Goal: Task Accomplishment & Management: Complete application form

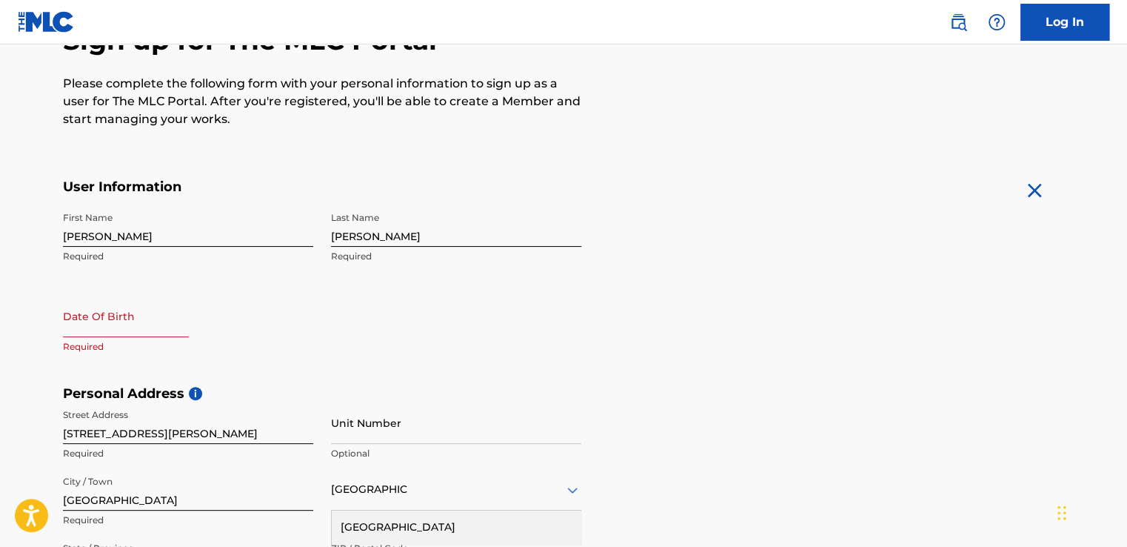
scroll to position [166, 0]
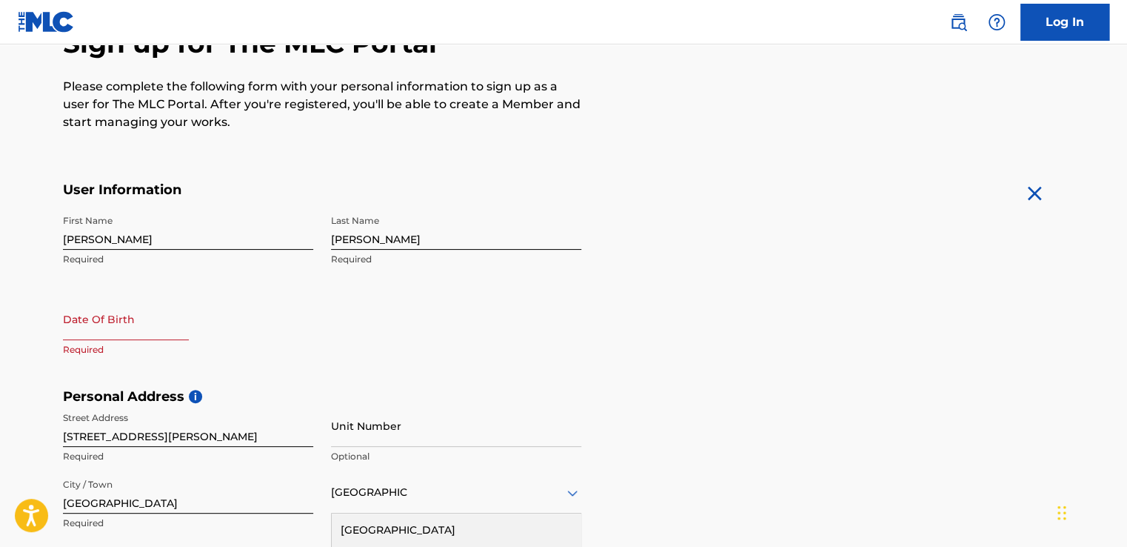
select select "8"
select select "2025"
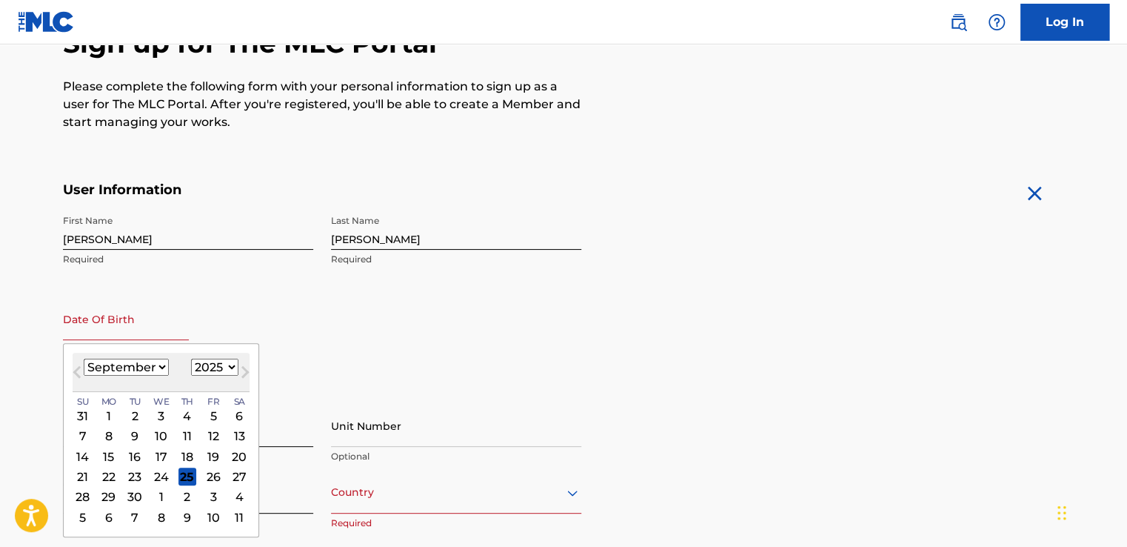
click at [86, 331] on input "text" at bounding box center [126, 319] width 126 height 42
click at [160, 364] on select "January February March April May June July August September October November De…" at bounding box center [126, 366] width 85 height 17
select select "0"
click at [84, 358] on select "January February March April May June July August September October November De…" at bounding box center [126, 366] width 85 height 17
click at [230, 367] on select "1899 1900 1901 1902 1903 1904 1905 1906 1907 1908 1909 1910 1911 1912 1913 1914…" at bounding box center [214, 366] width 47 height 17
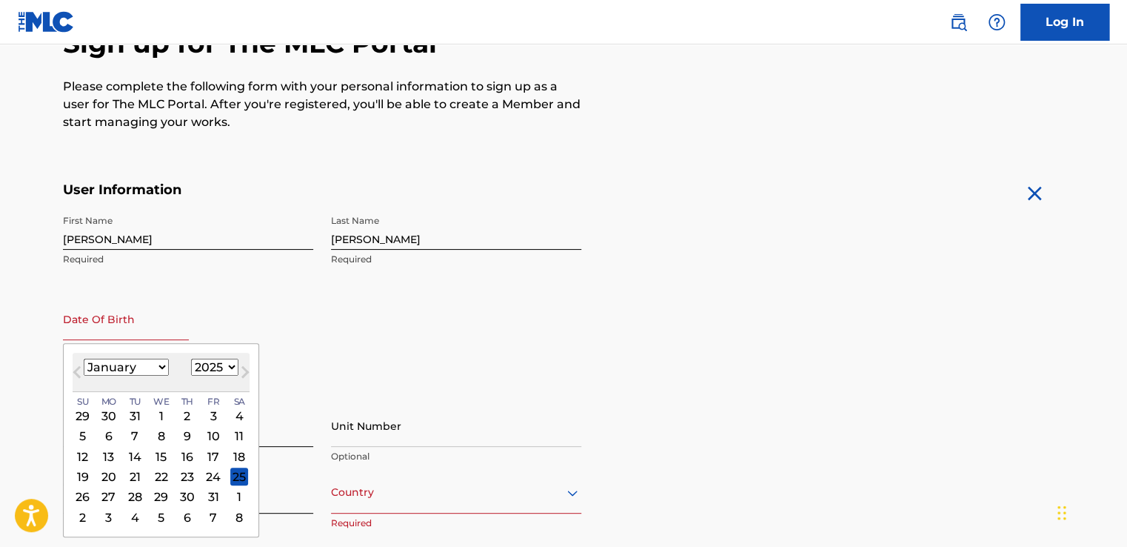
select select "1974"
click at [191, 358] on select "1899 1900 1901 1902 1903 1904 1905 1906 1907 1908 1909 1910 1911 1912 1913 1914…" at bounding box center [214, 366] width 47 height 17
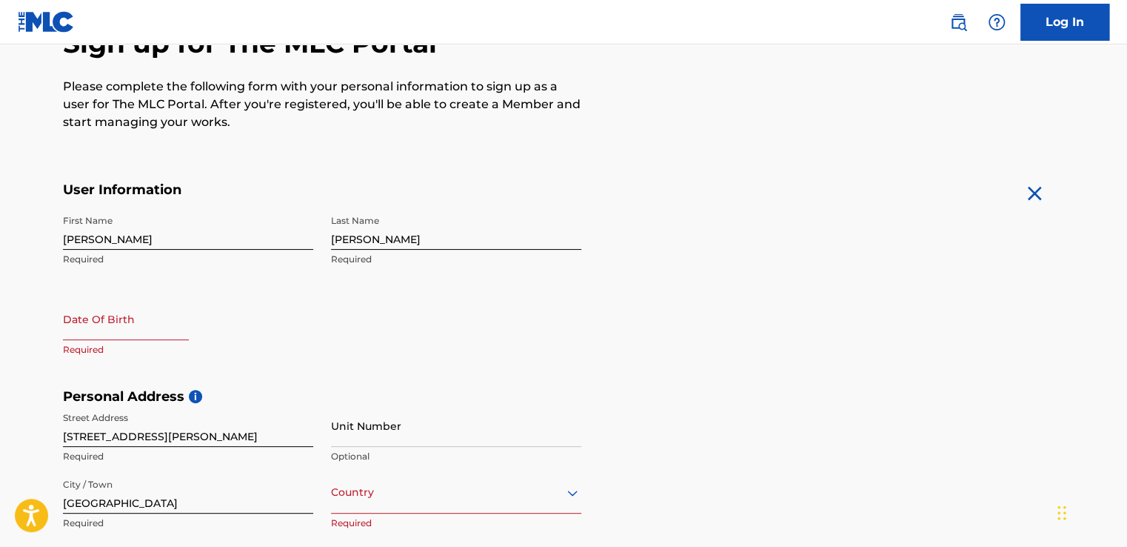
click at [635, 347] on form "User Information First Name [PERSON_NAME] Required Last Name [PERSON_NAME] Requ…" at bounding box center [563, 509] width 1001 height 657
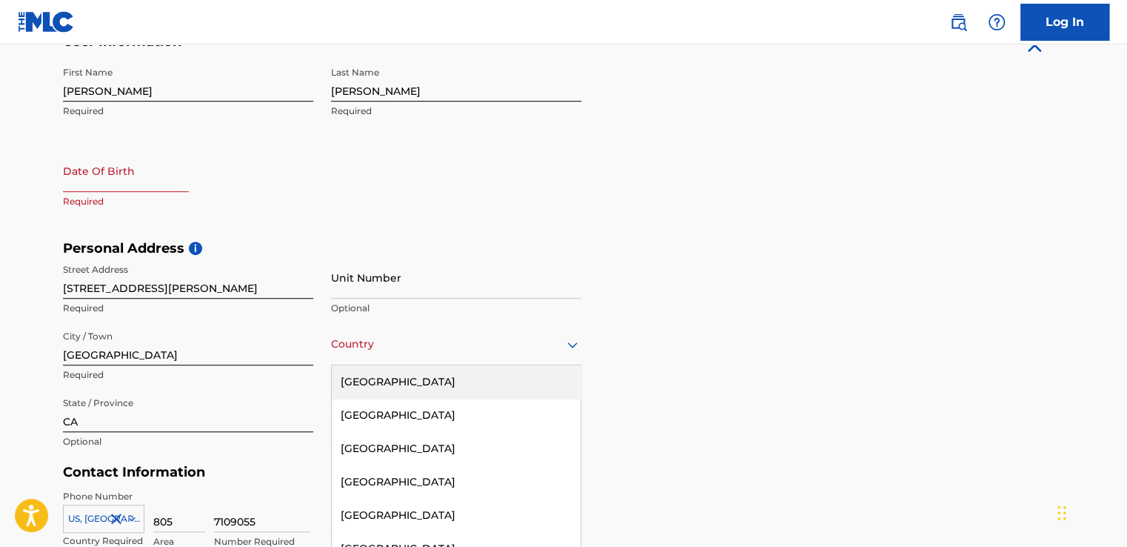
scroll to position [356, 0]
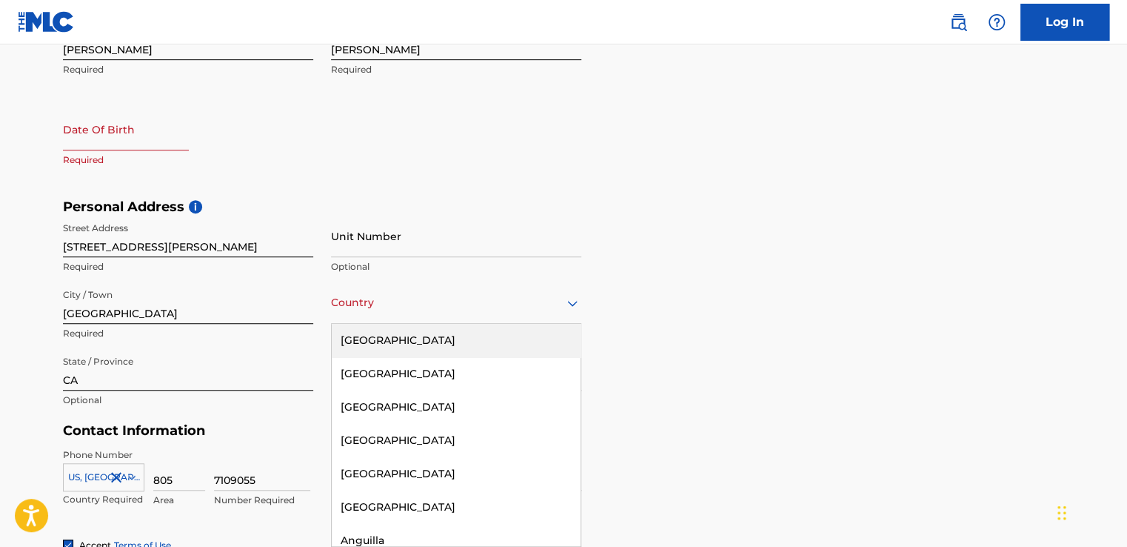
click at [392, 324] on div "223 results available. Use Up and Down to choose options, press Enter to select…" at bounding box center [456, 302] width 250 height 42
click at [391, 344] on div "[GEOGRAPHIC_DATA]" at bounding box center [456, 340] width 249 height 33
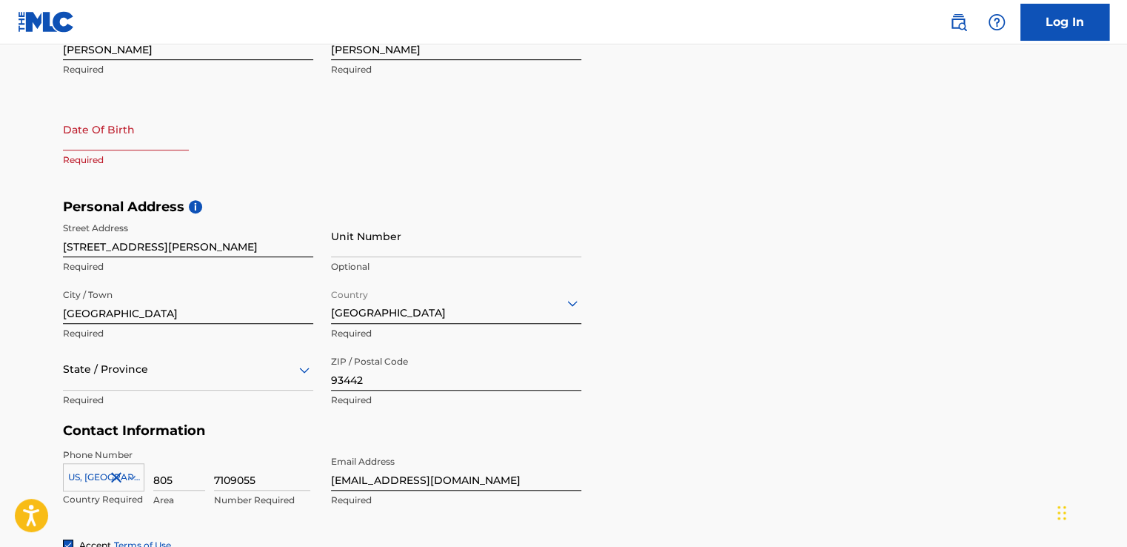
click at [631, 343] on div "Personal Address i Street Address [STREET_ADDRESS][GEOGRAPHIC_DATA][PERSON_NAME…" at bounding box center [563, 310] width 1001 height 224
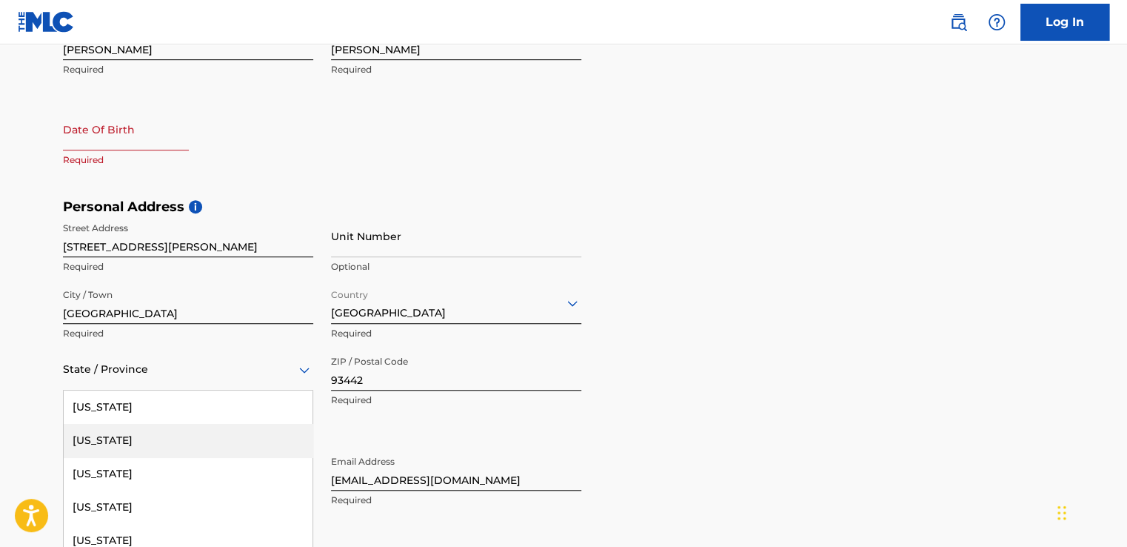
scroll to position [421, 0]
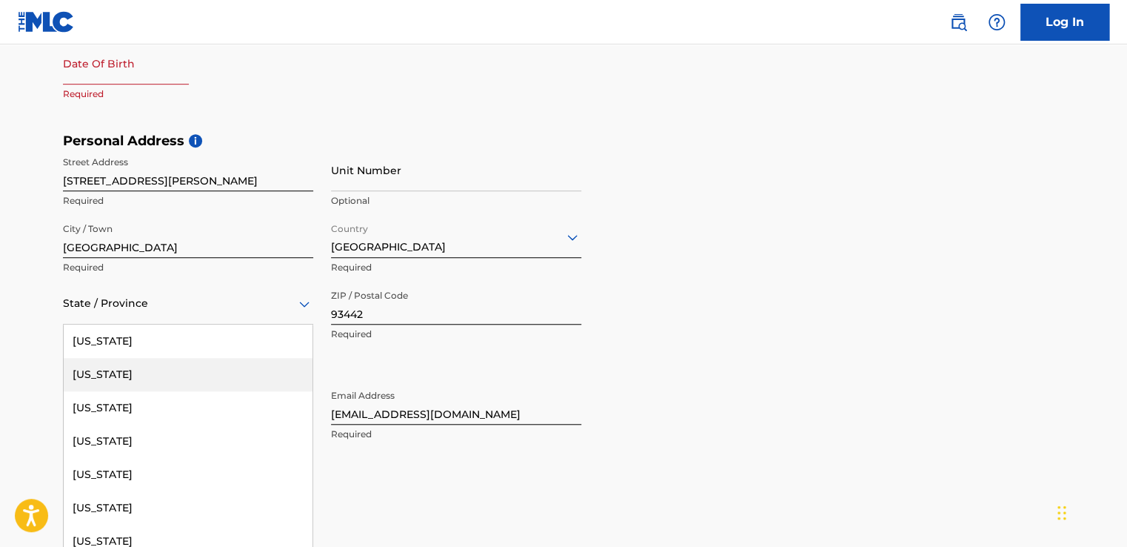
click at [195, 324] on div "57 results available. Use Up and Down to choose options, press Enter to select …" at bounding box center [188, 303] width 250 height 42
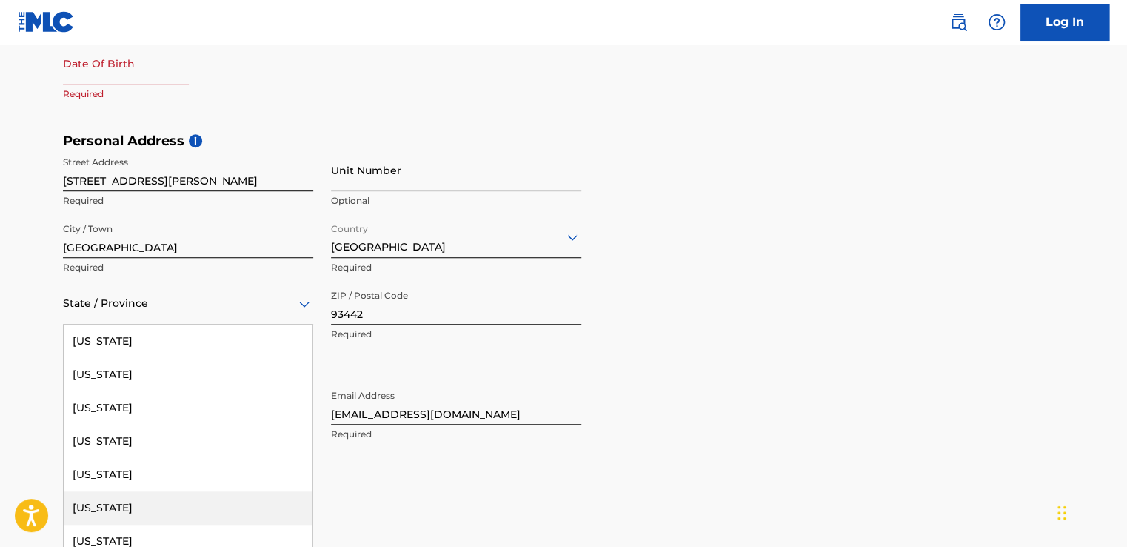
click at [98, 508] on div "[US_STATE]" at bounding box center [188, 507] width 249 height 33
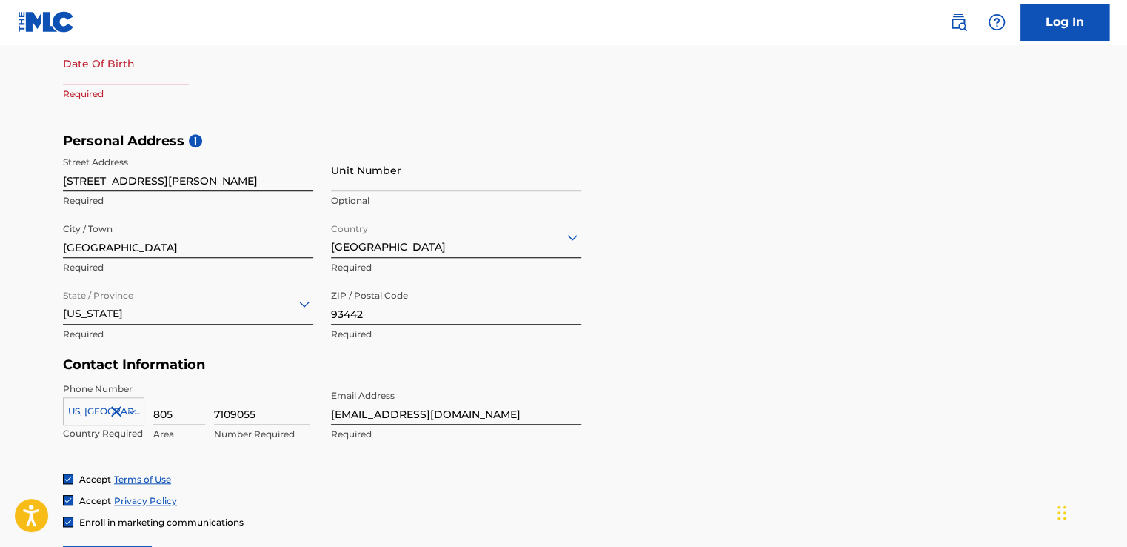
click at [780, 347] on div "Personal Address i Street Address [STREET_ADDRESS][GEOGRAPHIC_DATA][PERSON_NAME…" at bounding box center [563, 245] width 1001 height 224
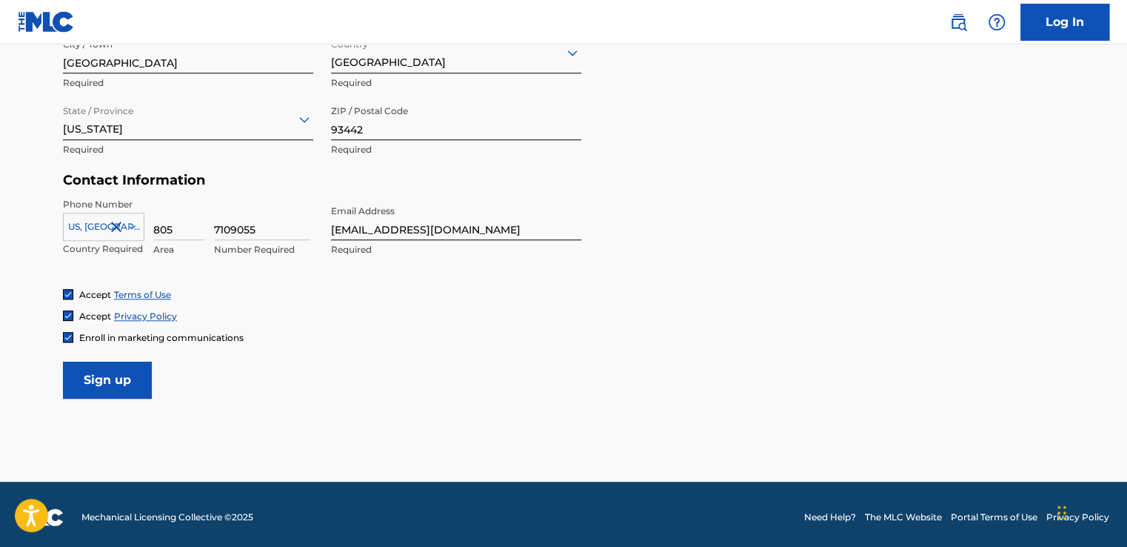
scroll to position [610, 0]
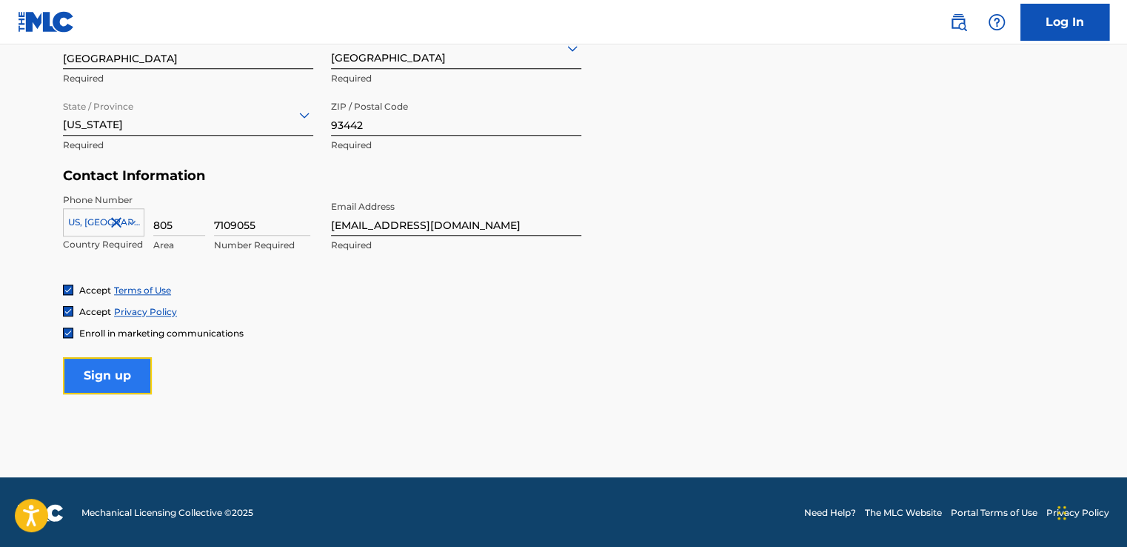
click at [128, 383] on input "Sign up" at bounding box center [107, 375] width 89 height 37
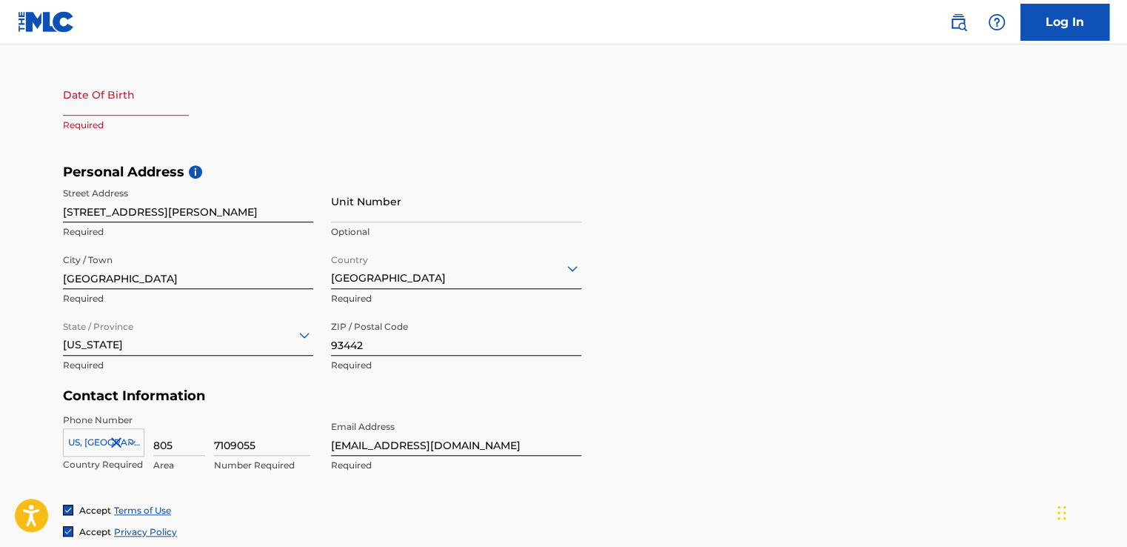
scroll to position [388, 0]
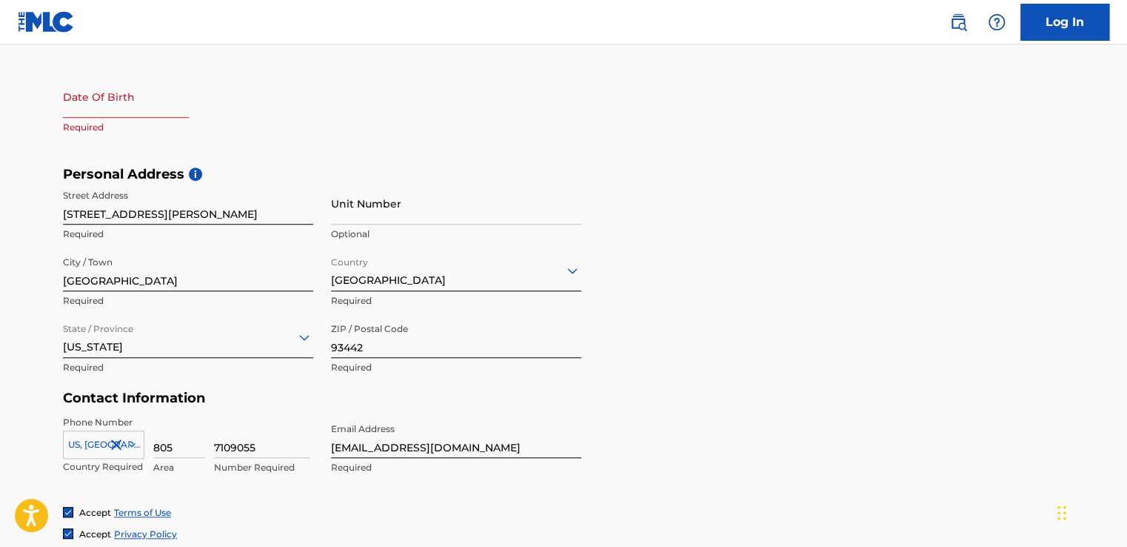
click at [78, 114] on input "text" at bounding box center [126, 97] width 126 height 42
select select "8"
select select "2025"
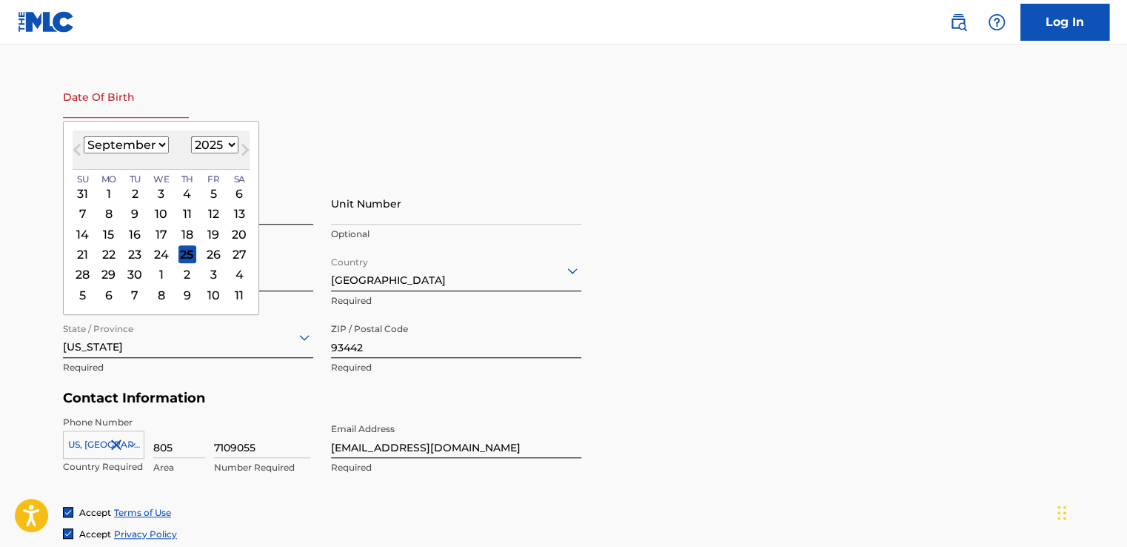
click at [155, 147] on select "January February March April May June July August September October November De…" at bounding box center [126, 144] width 85 height 17
select select "0"
click at [84, 136] on select "January February March April May June July August September October November De…" at bounding box center [126, 144] width 85 height 17
click at [230, 140] on select "1899 1900 1901 1902 1903 1904 1905 1906 1907 1908 1909 1910 1911 1912 1913 1914…" at bounding box center [214, 144] width 47 height 17
select select "1974"
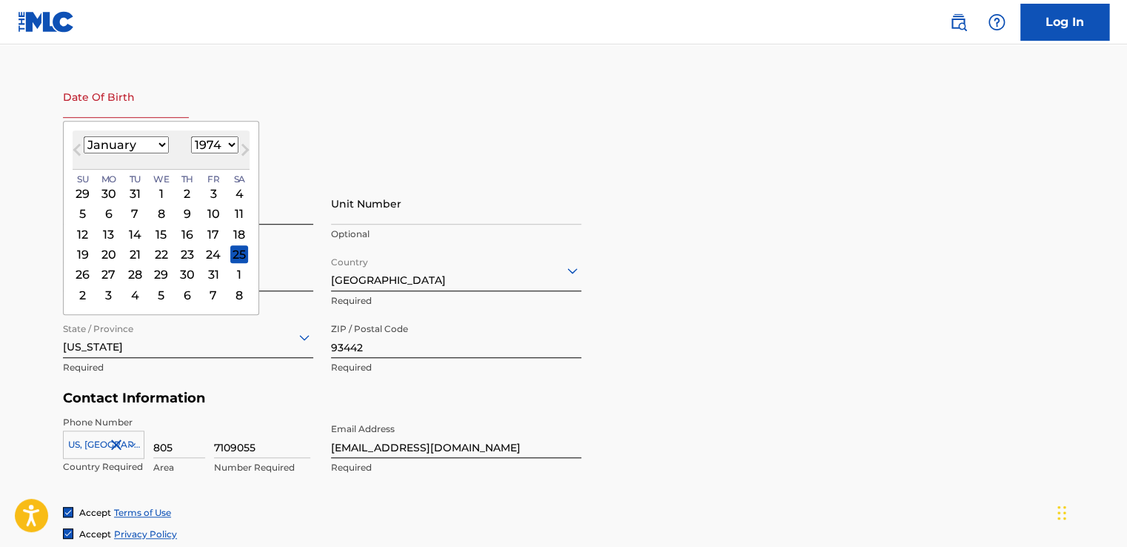
click at [191, 136] on select "1899 1900 1901 1902 1903 1904 1905 1906 1907 1908 1909 1910 1911 1912 1913 1914…" at bounding box center [214, 144] width 47 height 17
click at [30, 312] on main "The MLC uses identity verification before a user is registered to comply with K…" at bounding box center [563, 177] width 1127 height 1043
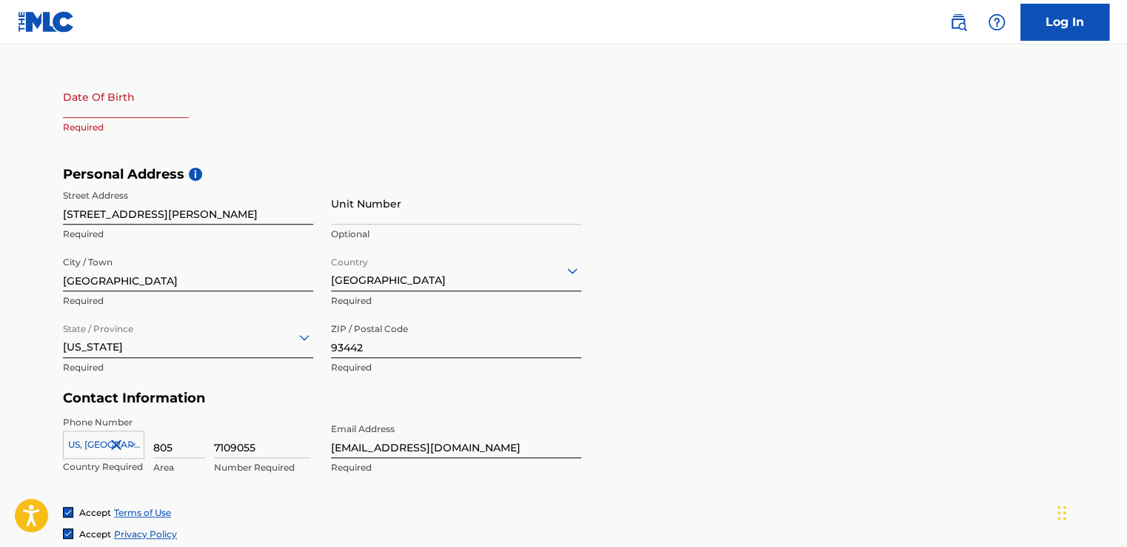
click at [101, 105] on input "text" at bounding box center [126, 97] width 126 height 42
select select "8"
select select "2025"
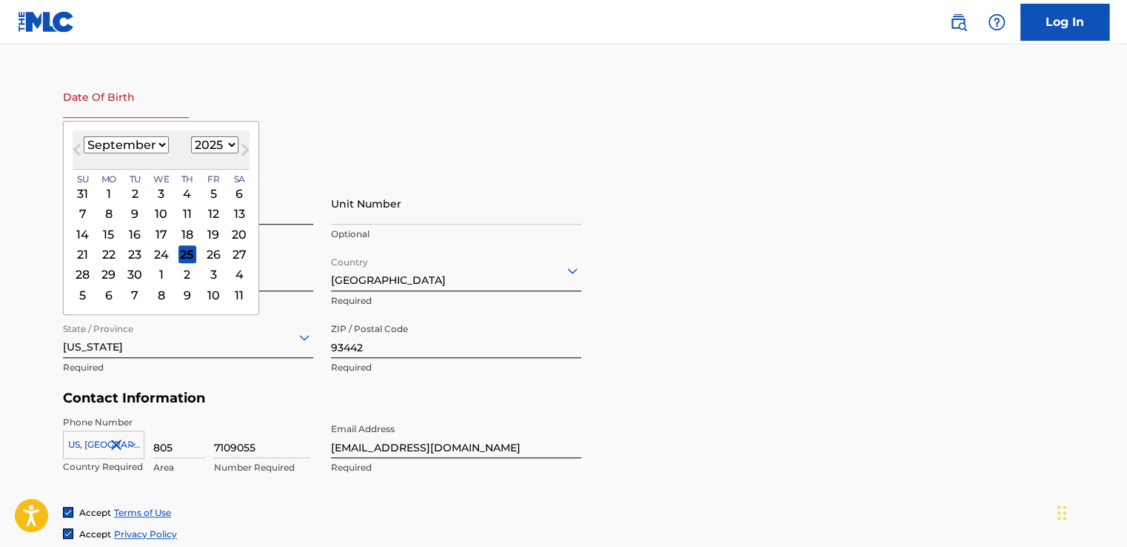
click at [122, 145] on select "January February March April May June July August September October November De…" at bounding box center [126, 144] width 85 height 17
select select "0"
click at [84, 136] on select "January February March April May June July August September October November De…" at bounding box center [126, 144] width 85 height 17
click at [225, 145] on select "1899 1900 1901 1902 1903 1904 1905 1906 1907 1908 1909 1910 1911 1912 1913 1914…" at bounding box center [214, 144] width 47 height 17
select select "1974"
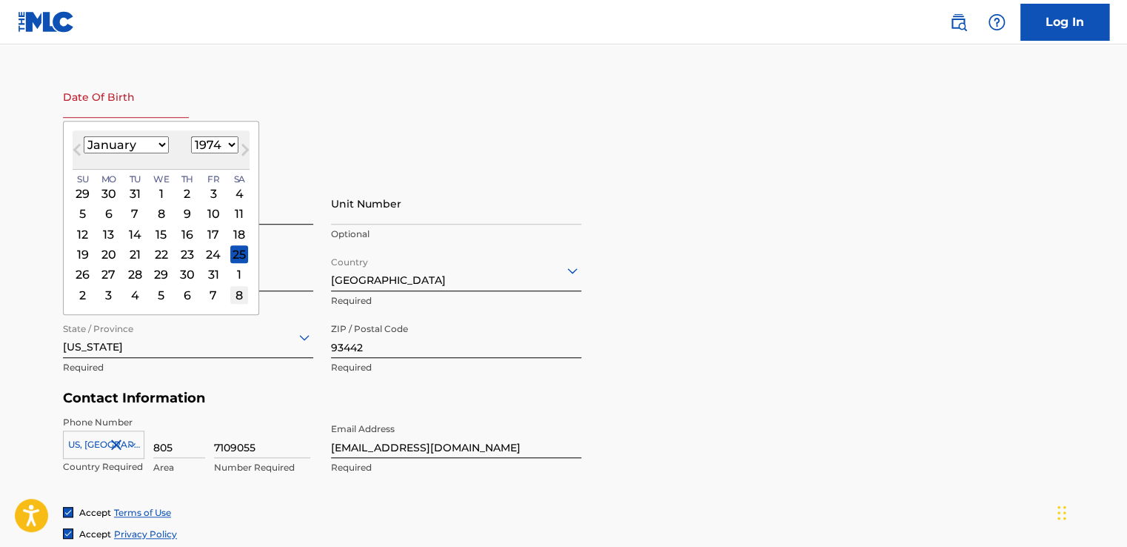
click at [191, 136] on select "1899 1900 1901 1902 1903 1904 1905 1906 1907 1908 1909 1910 1911 1912 1913 1914…" at bounding box center [214, 144] width 47 height 17
click at [178, 157] on div "[DATE] January February March April May June July August September October Nove…" at bounding box center [161, 149] width 177 height 39
click at [104, 253] on div "21" at bounding box center [109, 254] width 18 height 18
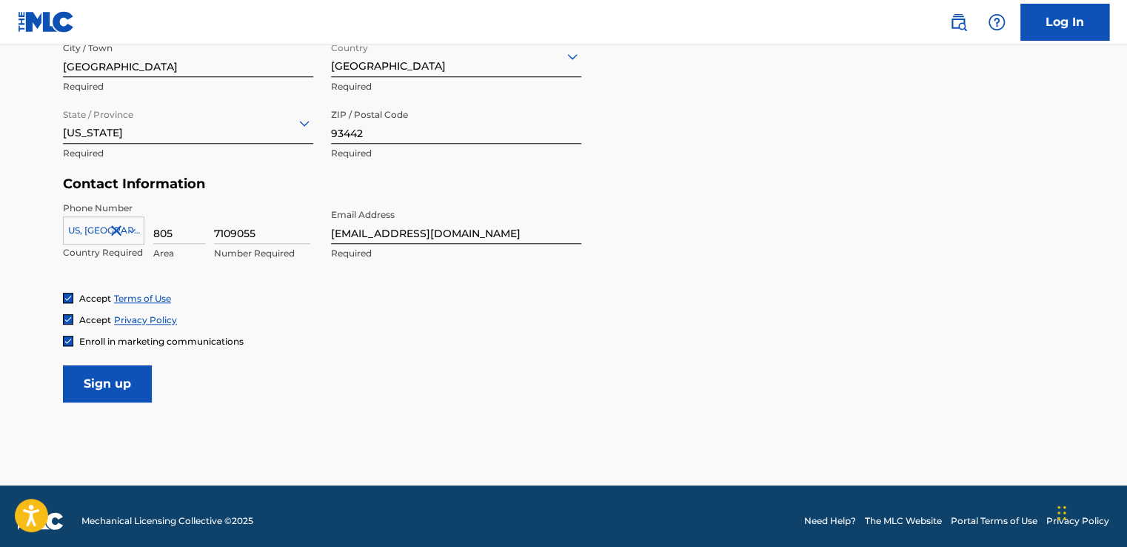
scroll to position [610, 0]
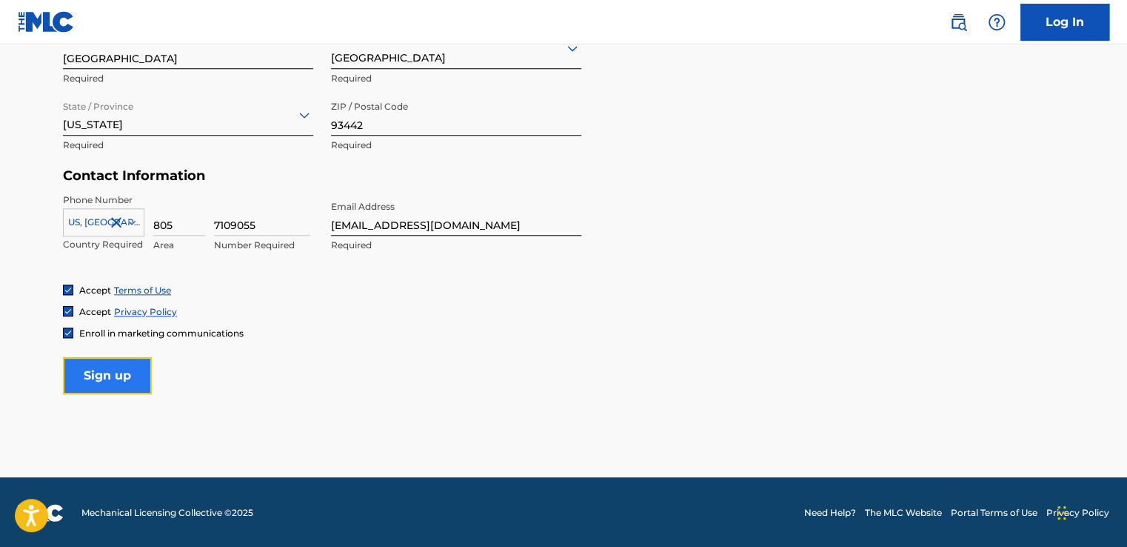
click at [96, 373] on input "Sign up" at bounding box center [107, 375] width 89 height 37
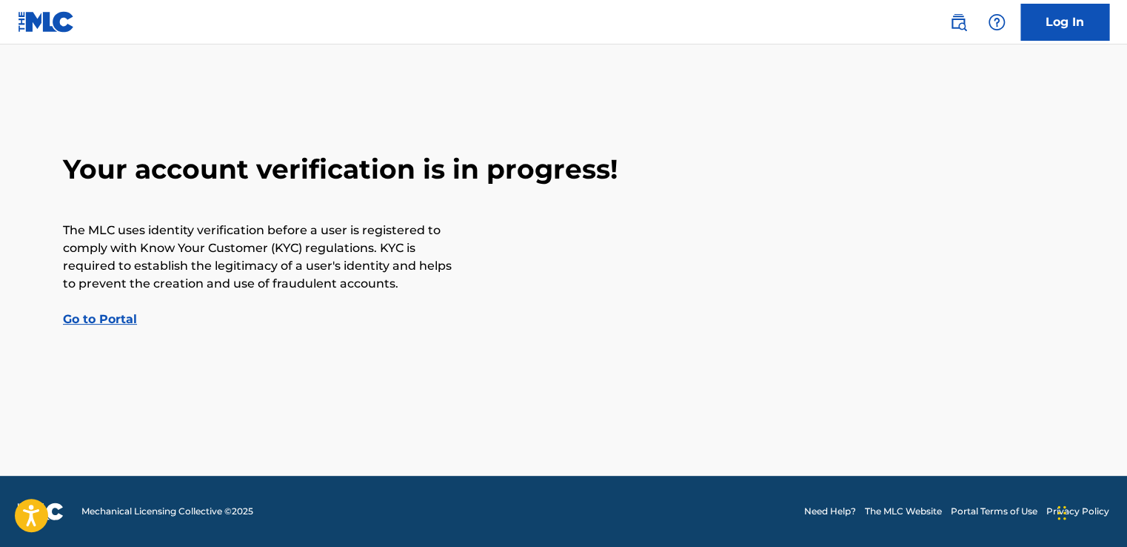
click at [96, 318] on link "Go to Portal" at bounding box center [100, 319] width 74 height 14
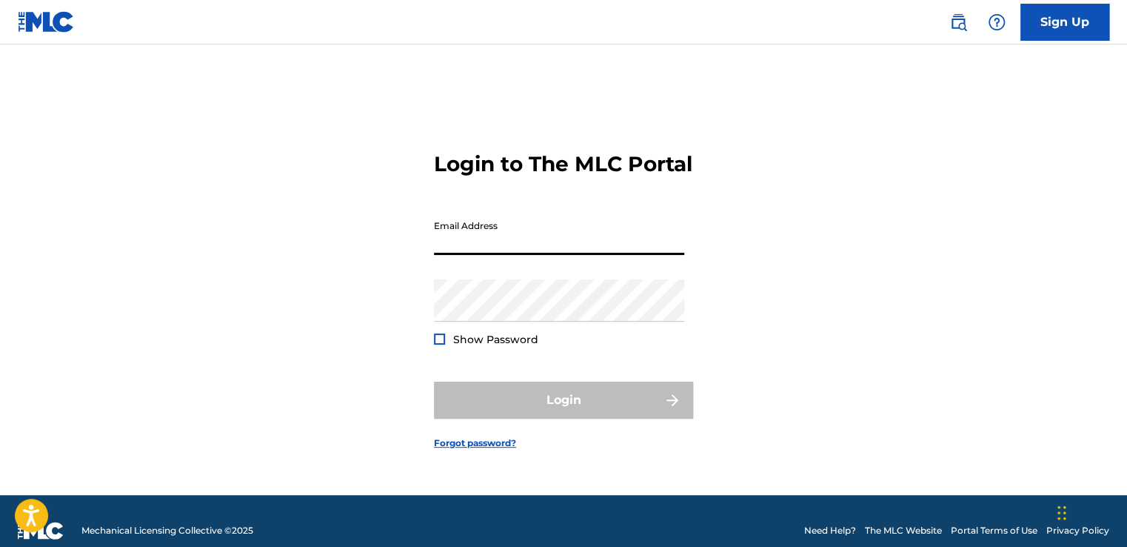
click at [461, 250] on input "Email Address" at bounding box center [559, 234] width 250 height 42
type input "[EMAIL_ADDRESS][DOMAIN_NAME]"
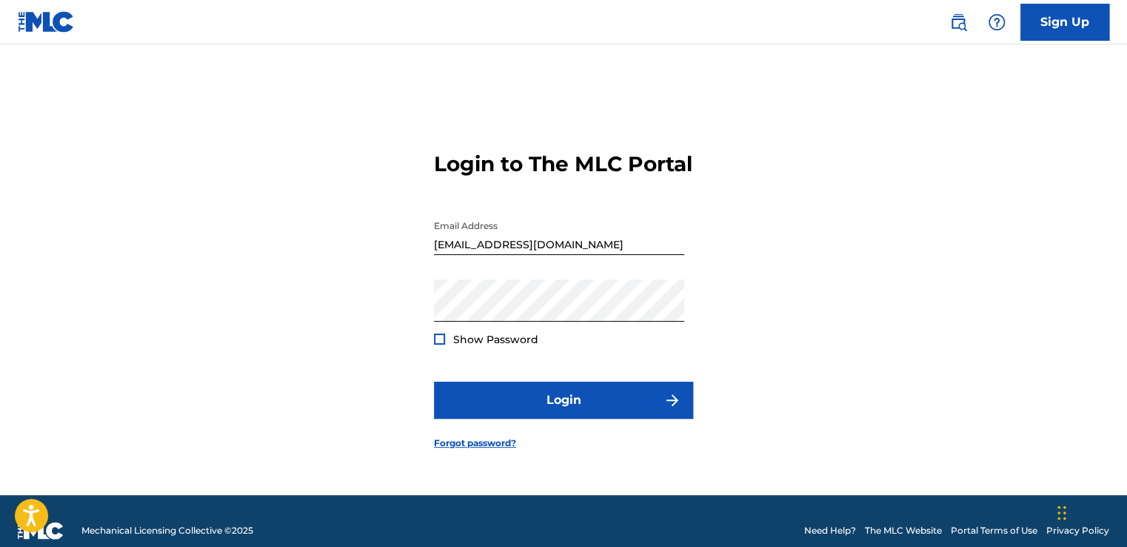
click at [440, 344] on div at bounding box center [439, 338] width 11 height 11
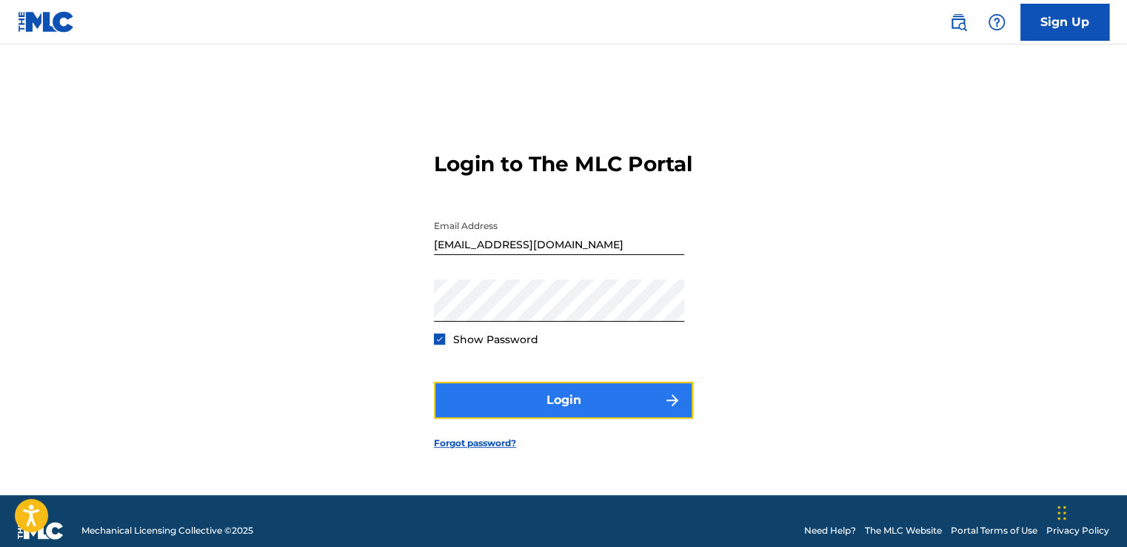
click at [566, 410] on button "Login" at bounding box center [563, 399] width 259 height 37
click at [550, 416] on button "Login" at bounding box center [563, 399] width 259 height 37
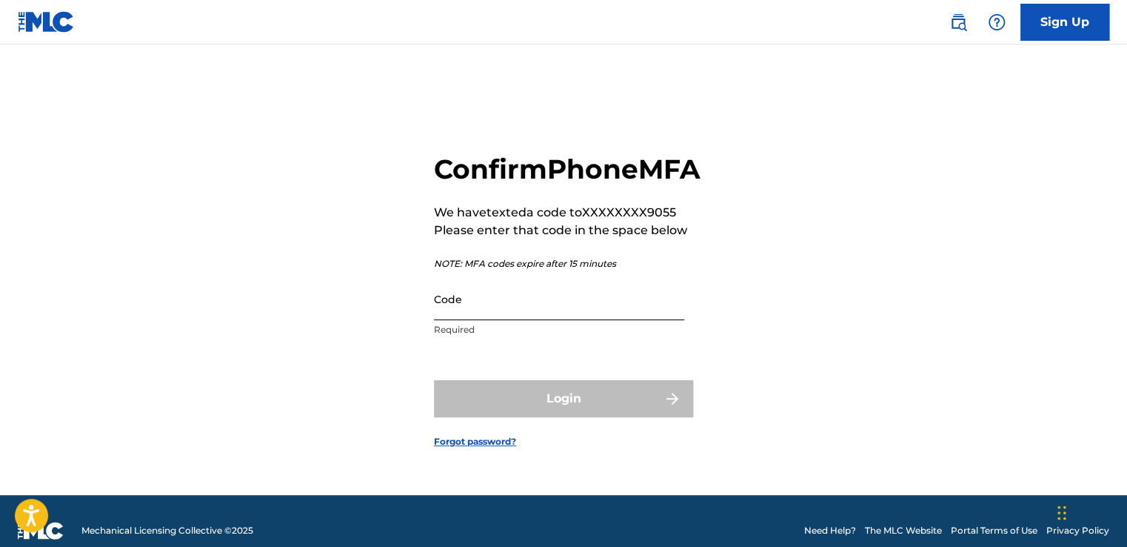
click at [438, 320] on input "Code" at bounding box center [559, 299] width 250 height 42
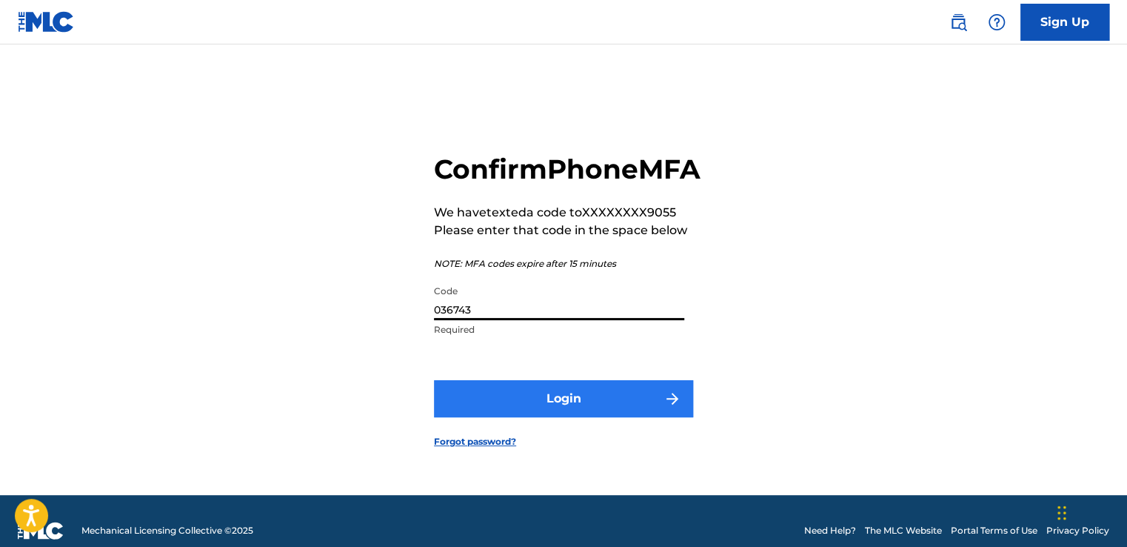
type input "036743"
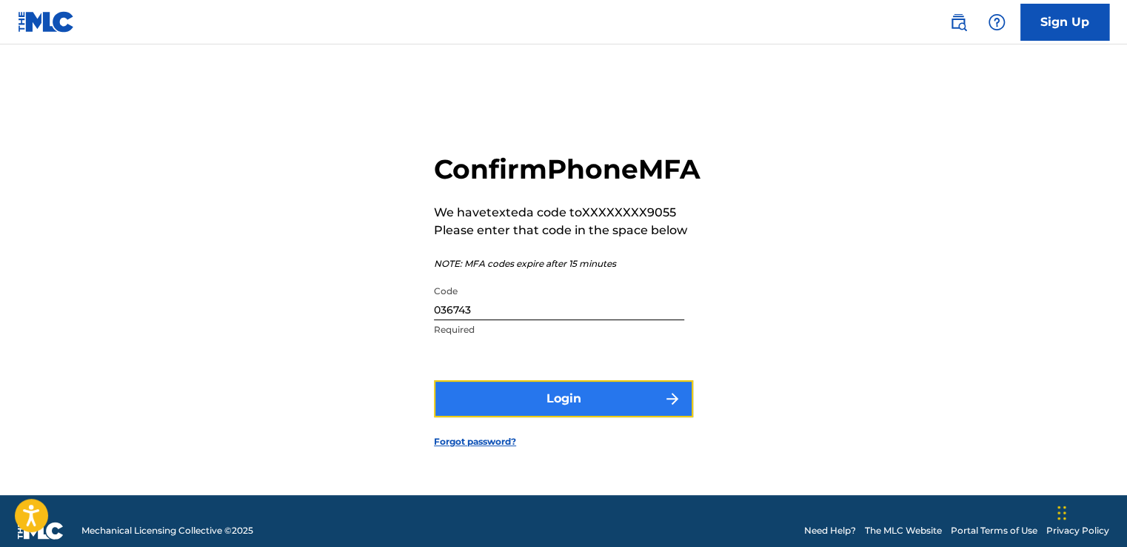
click at [590, 417] on button "Login" at bounding box center [563, 398] width 259 height 37
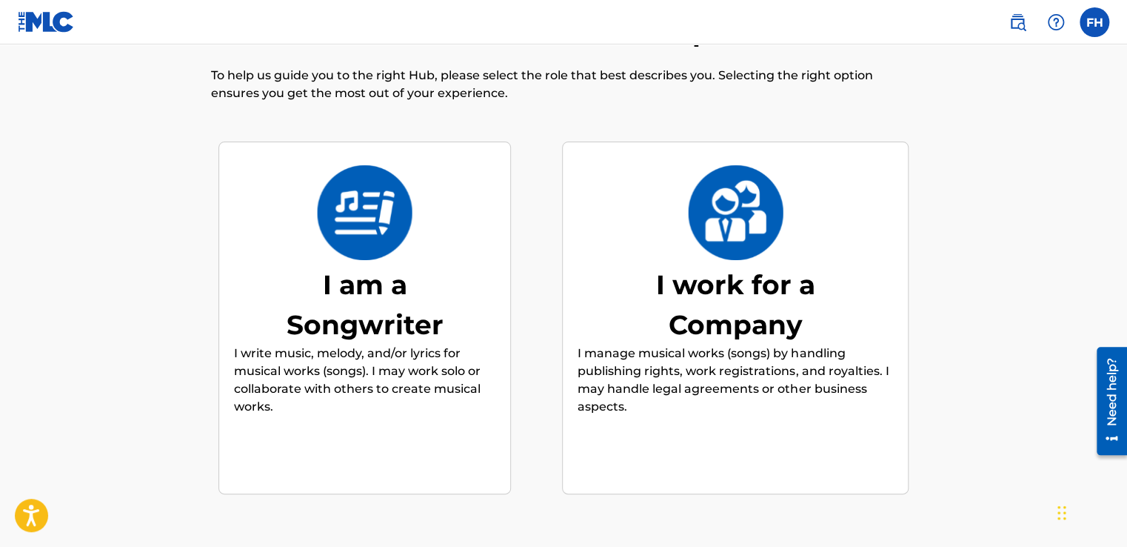
click at [349, 293] on div "I am a Songwriter" at bounding box center [365, 304] width 222 height 80
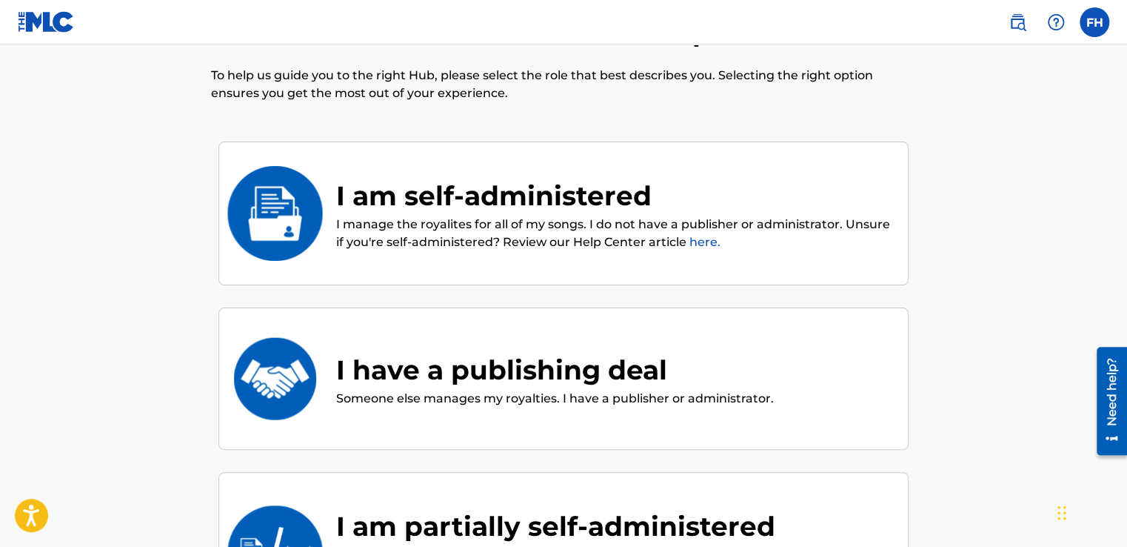
click at [448, 200] on div "I am self-administered" at bounding box center [614, 196] width 557 height 40
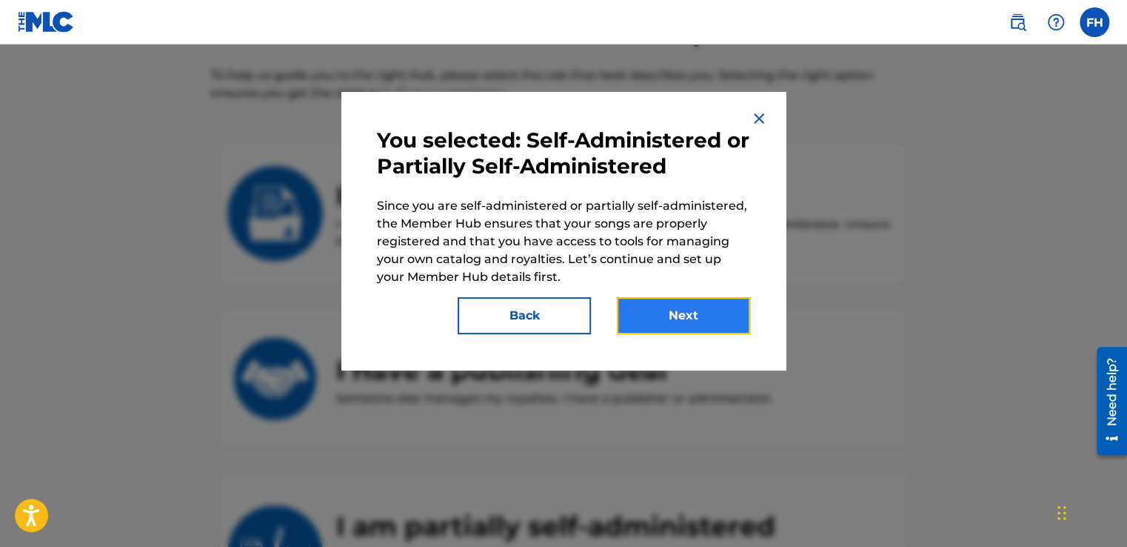
click at [669, 312] on button "Next" at bounding box center [683, 315] width 133 height 37
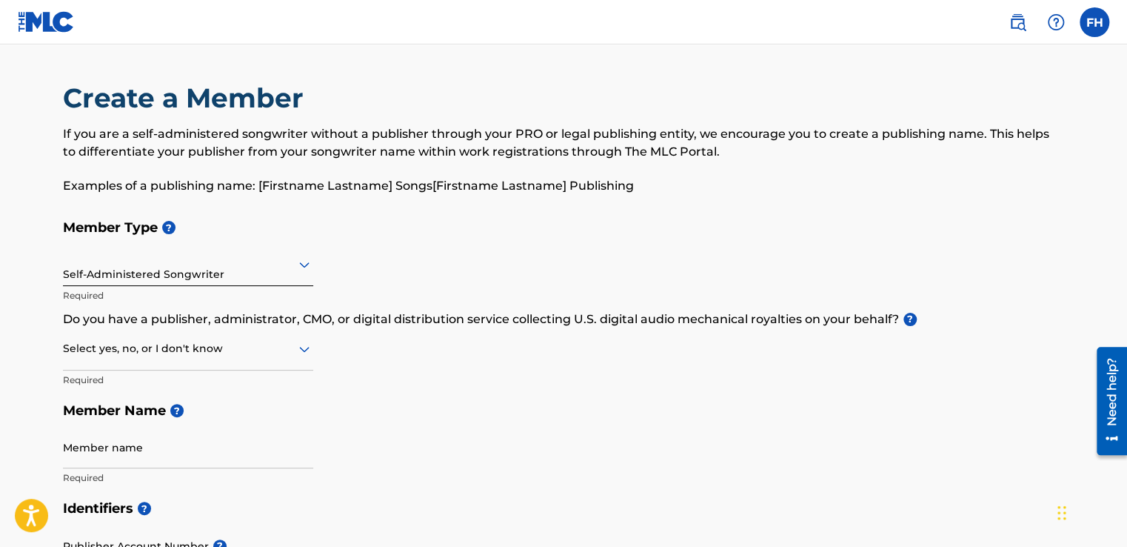
click at [150, 278] on div "Self-Administered Songwriter" at bounding box center [188, 264] width 250 height 36
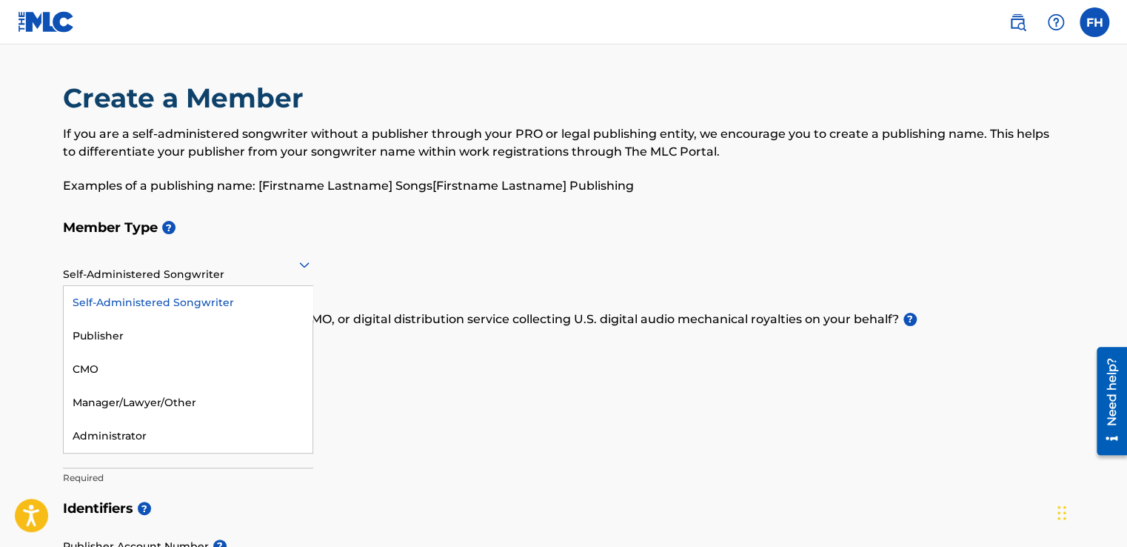
click at [149, 301] on div "Self-Administered Songwriter" at bounding box center [188, 302] width 249 height 33
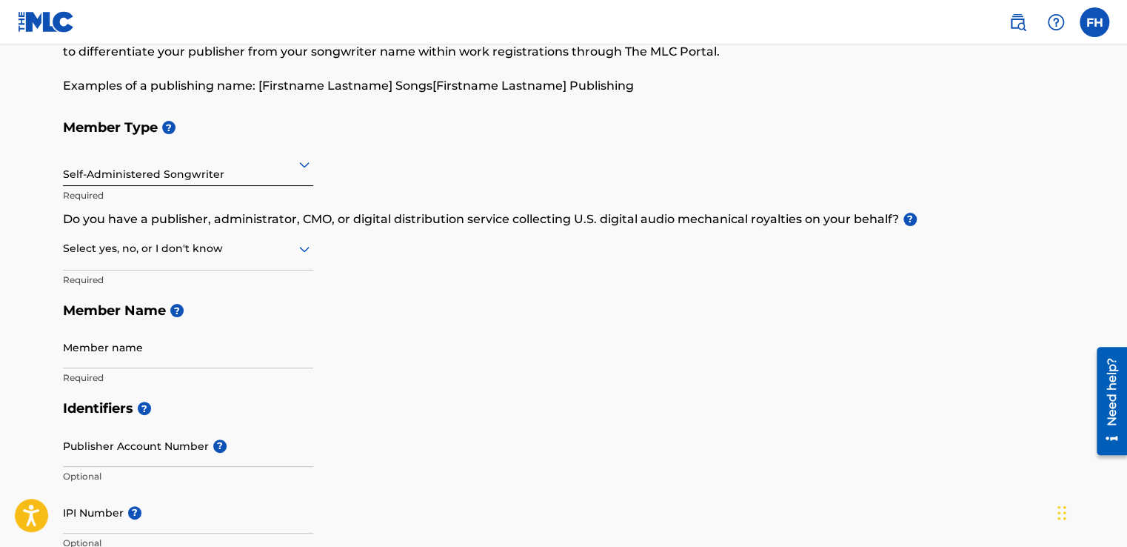
scroll to position [148, 0]
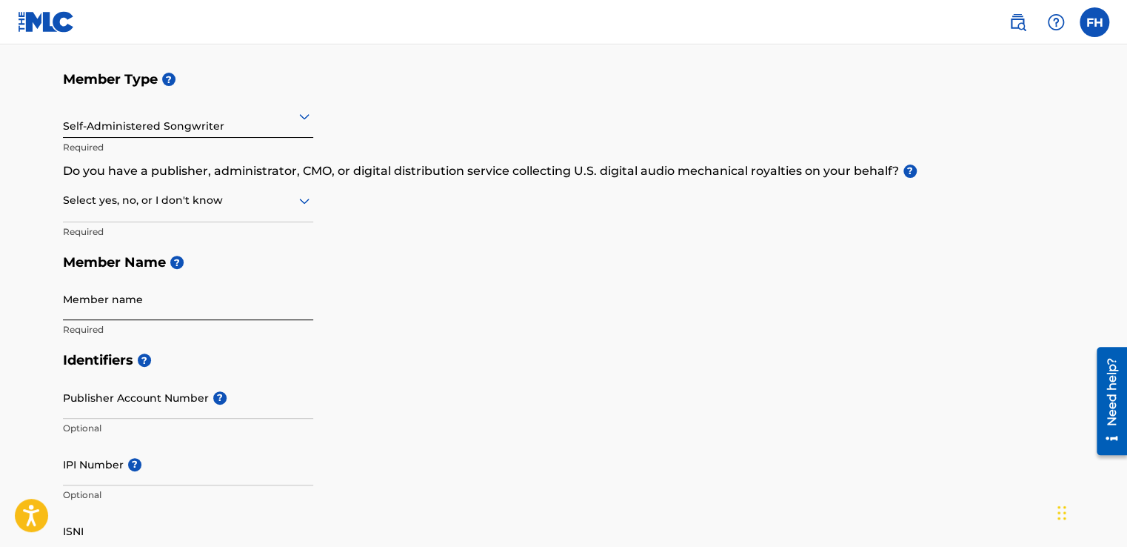
click at [86, 311] on input "Member name" at bounding box center [188, 299] width 250 height 42
type input "[PERSON_NAME]"
type input "[STREET_ADDRESS][PERSON_NAME]"
type input "[GEOGRAPHIC_DATA]"
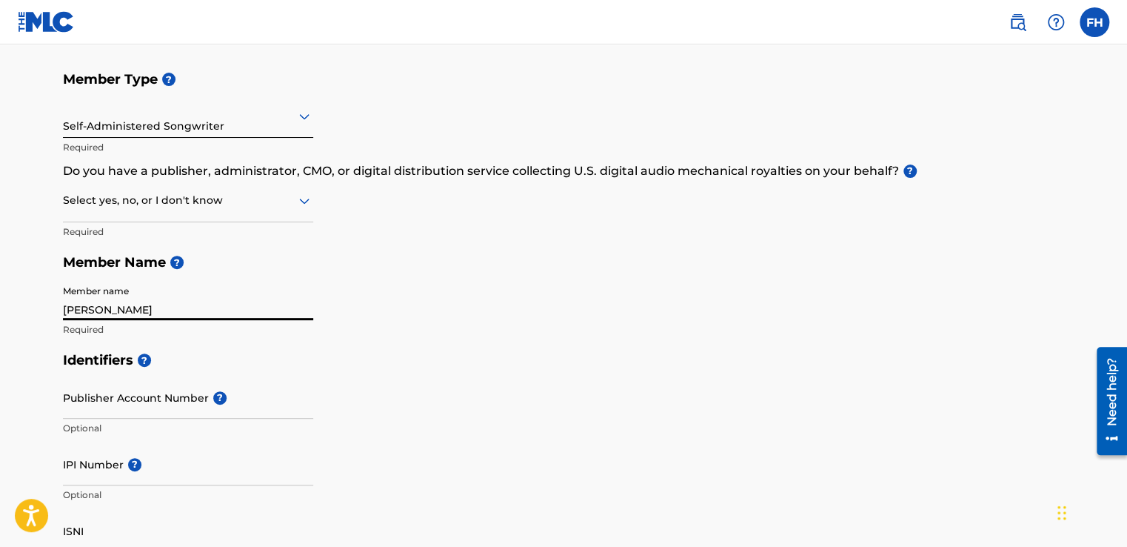
type input "CA"
type input "93442"
type input "1"
type input "805"
type input "7109055"
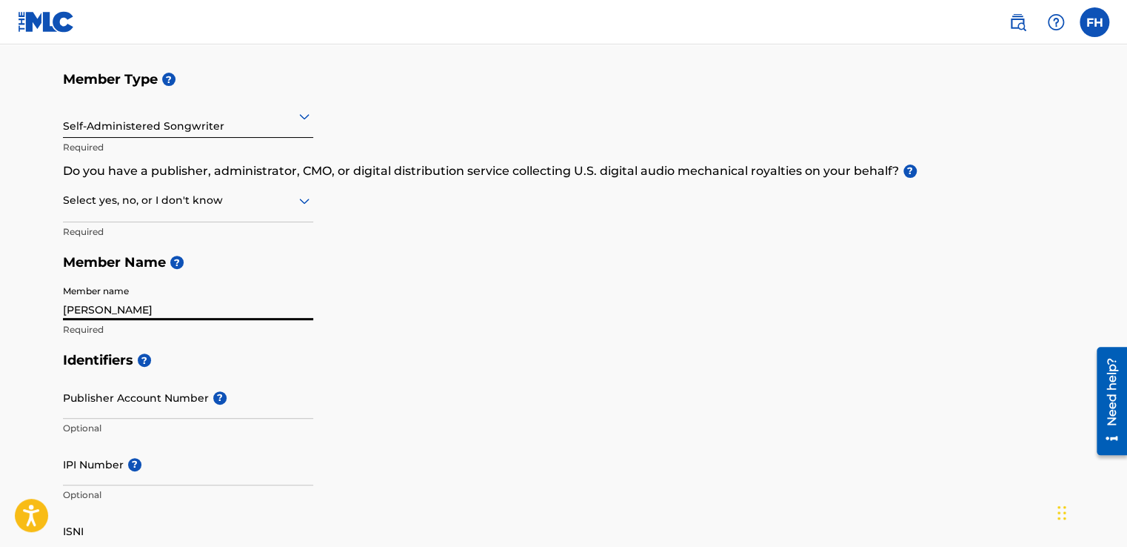
type input "[EMAIL_ADDRESS][DOMAIN_NAME]"
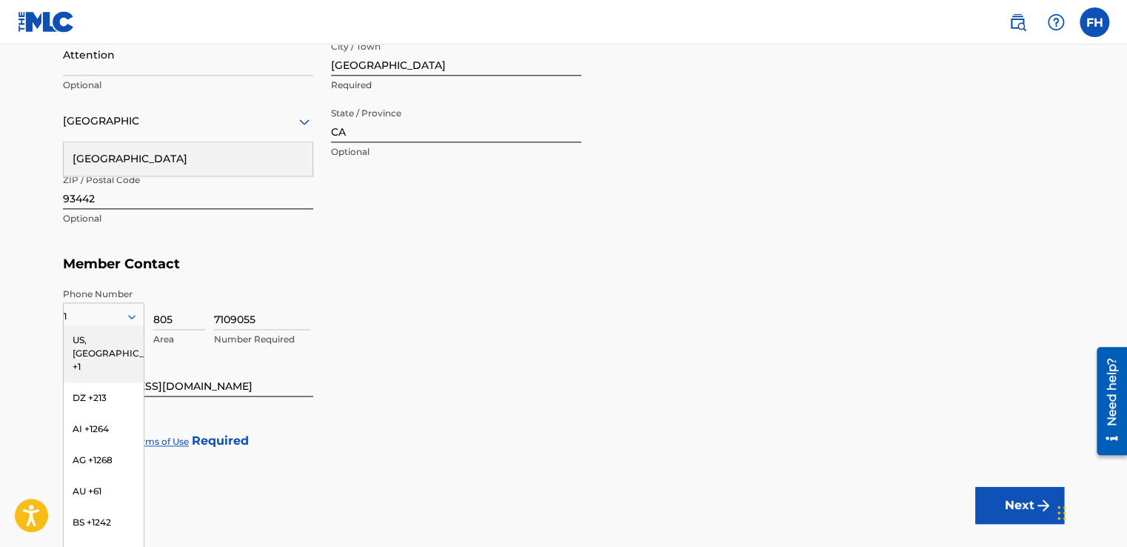
click at [418, 323] on div "7109055 Number Required" at bounding box center [639, 320] width 850 height 67
click at [64, 338] on div "US, [GEOGRAPHIC_DATA] +1" at bounding box center [104, 353] width 80 height 58
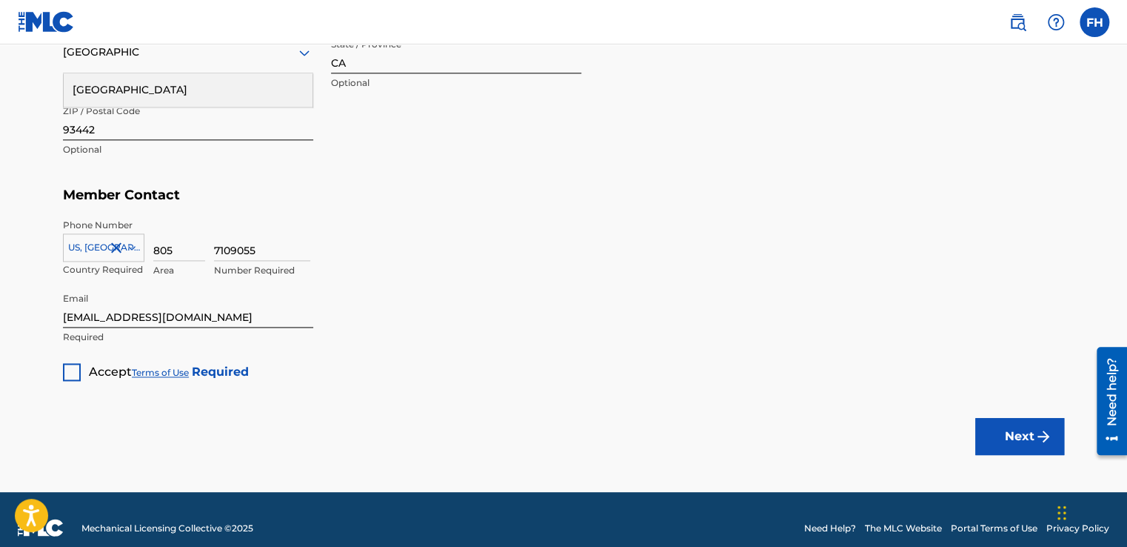
scroll to position [888, 0]
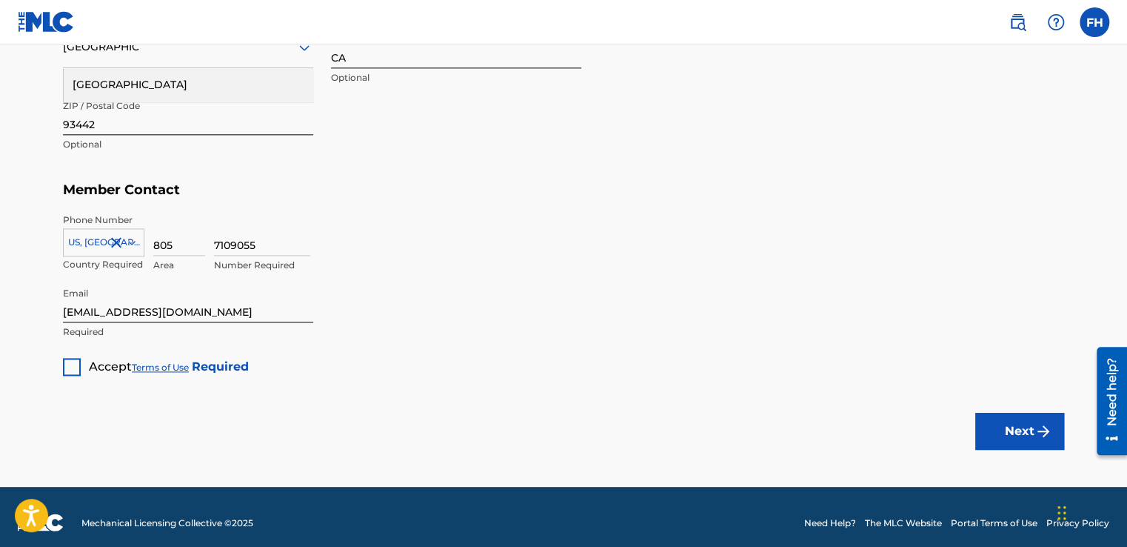
click at [77, 367] on div at bounding box center [72, 367] width 18 height 18
click at [1013, 428] on button "Next" at bounding box center [1019, 431] width 89 height 37
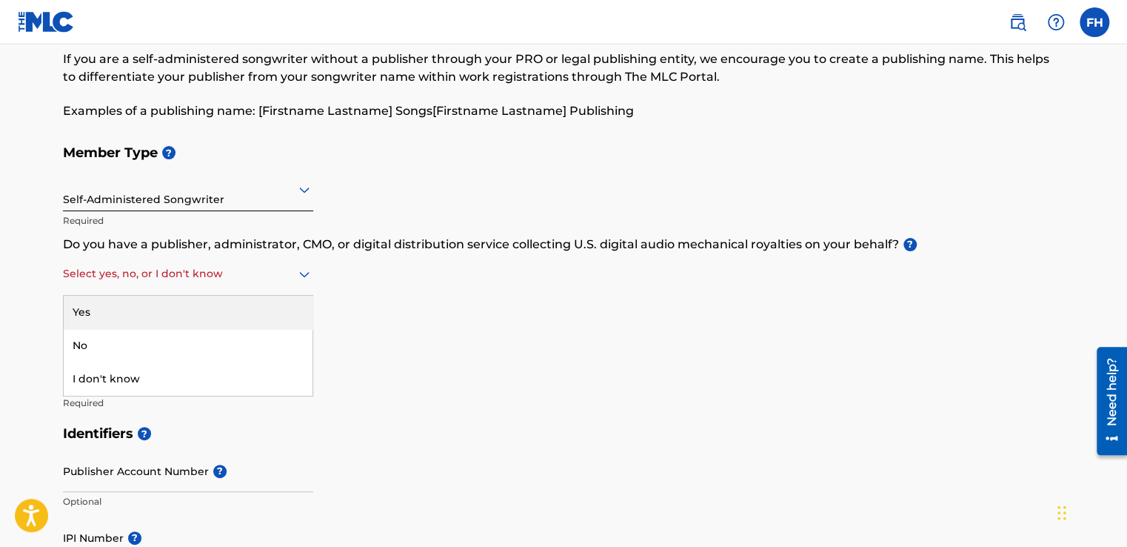
click at [307, 274] on icon at bounding box center [304, 275] width 10 height 6
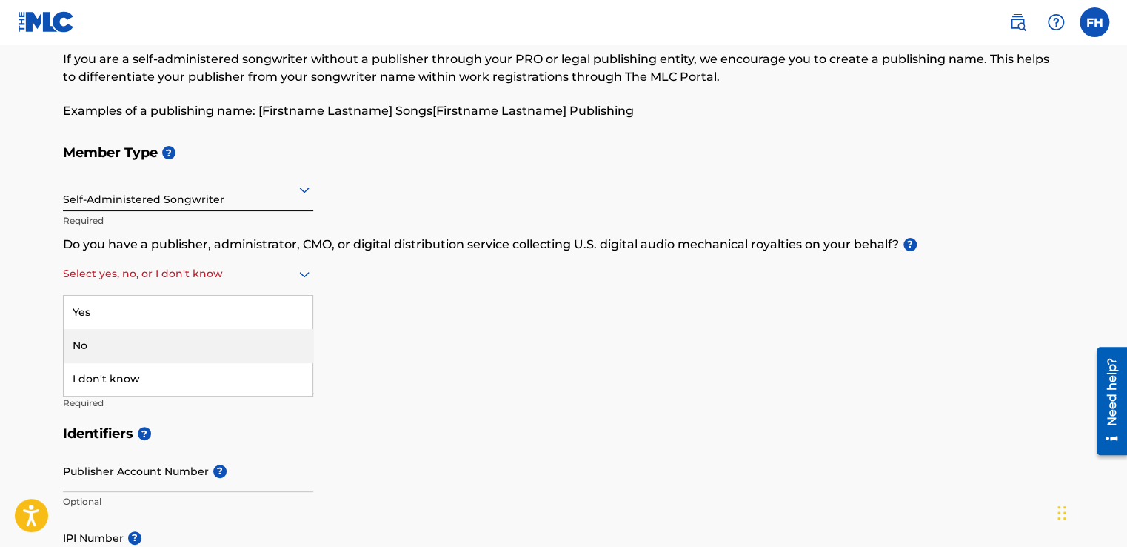
click at [83, 339] on div "No" at bounding box center [188, 345] width 249 height 33
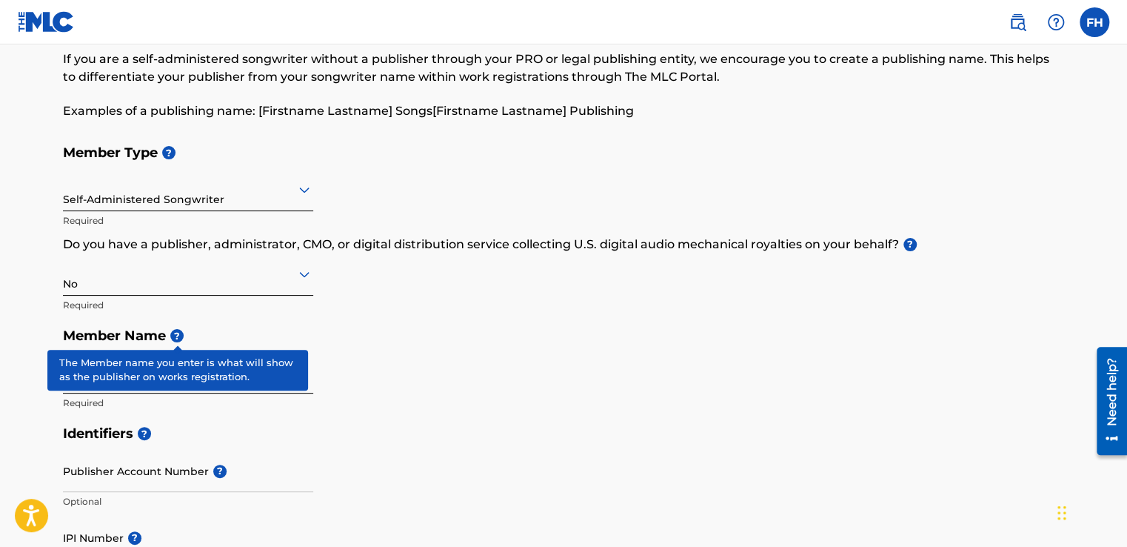
click at [895, 359] on div "Member Type ? Self-Administered Songwriter Required Do you have a publisher, ad…" at bounding box center [563, 277] width 1001 height 281
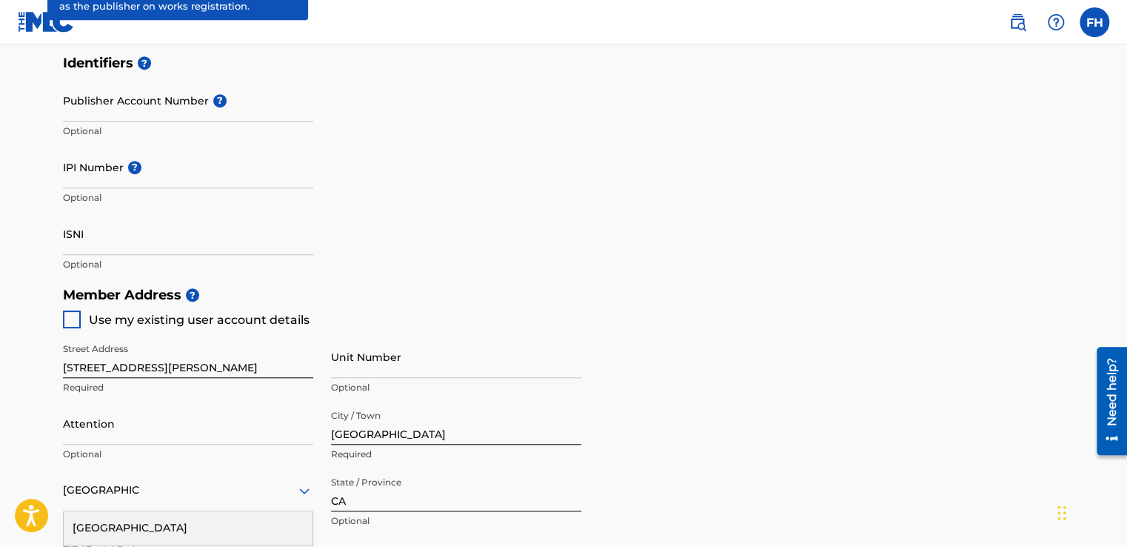
scroll to position [519, 0]
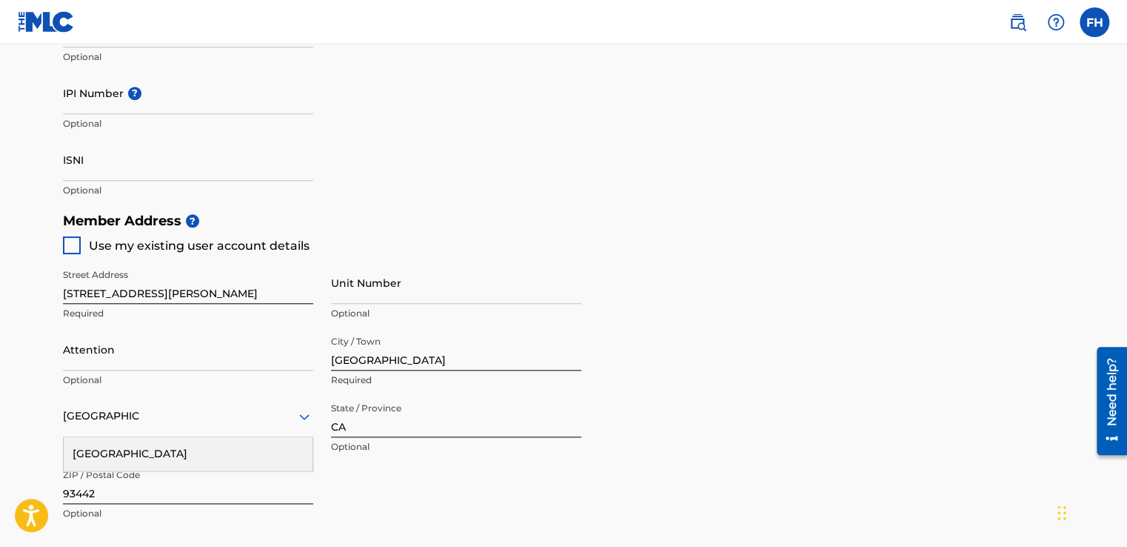
click at [66, 247] on div at bounding box center [72, 245] width 18 height 18
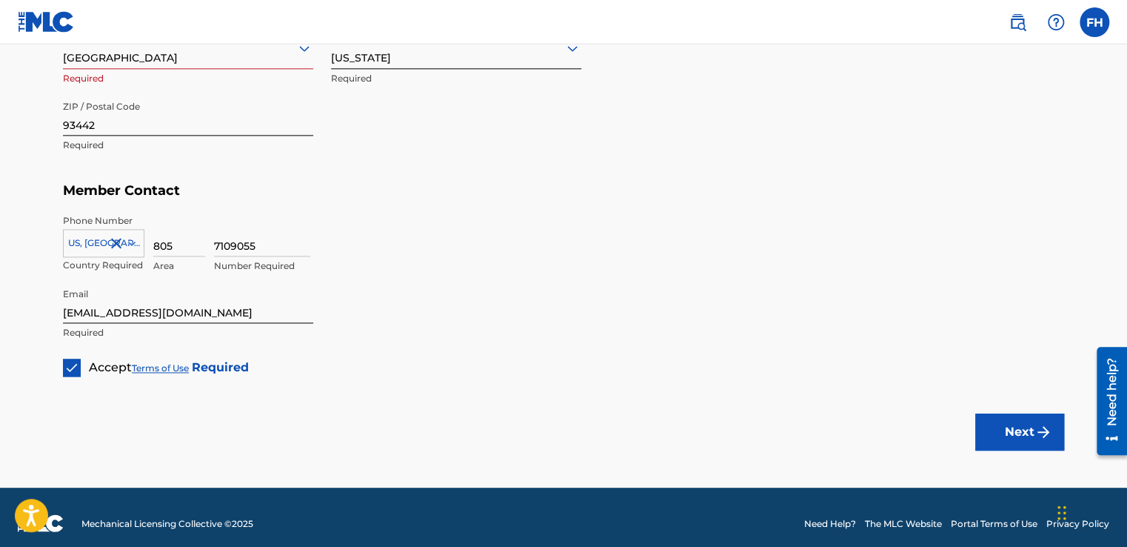
scroll to position [890, 0]
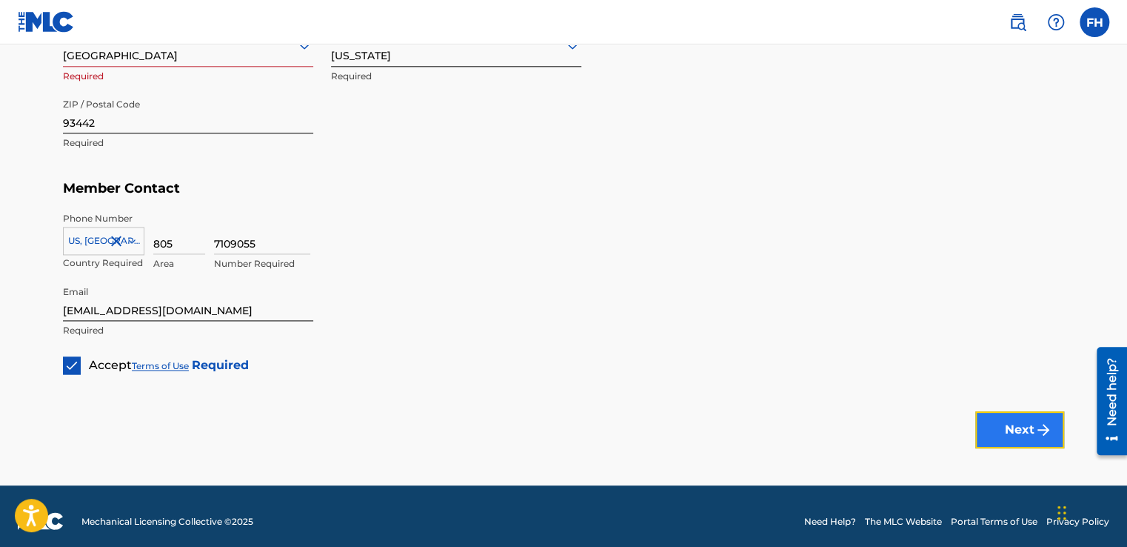
click at [1032, 429] on button "Next" at bounding box center [1019, 429] width 89 height 37
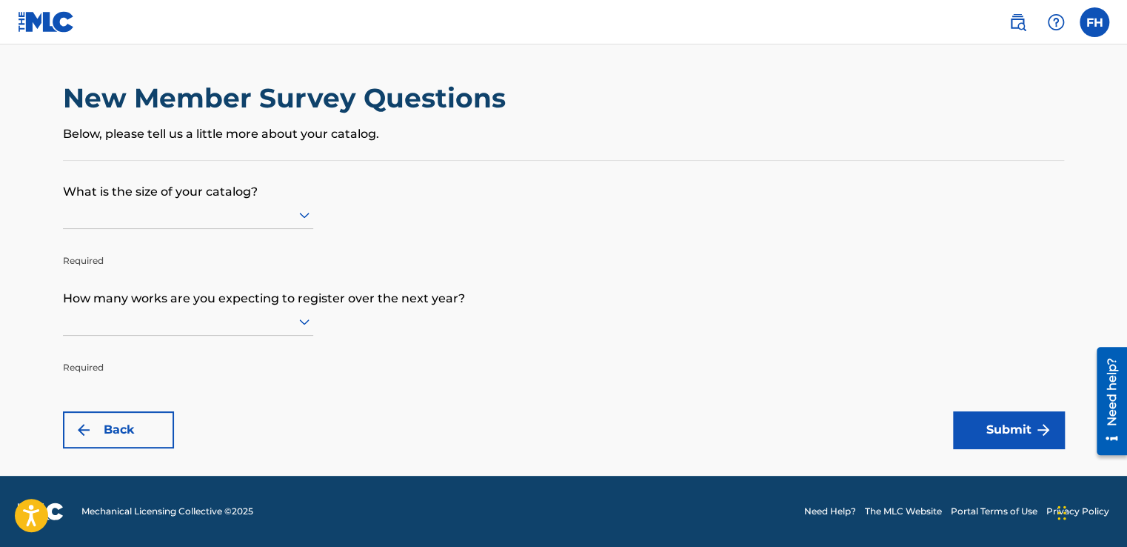
click at [164, 224] on div at bounding box center [188, 215] width 250 height 28
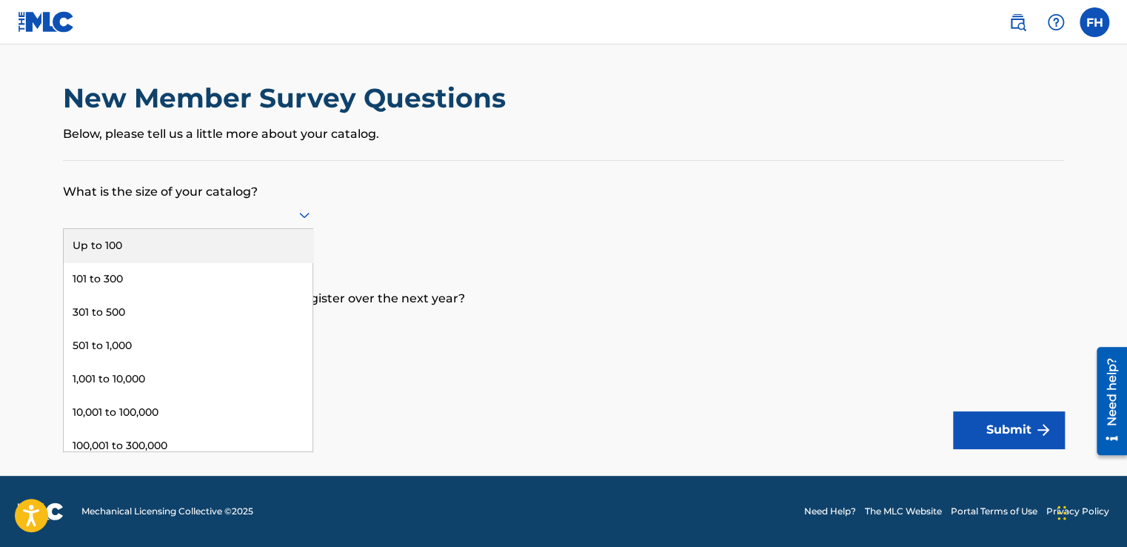
click at [73, 239] on div "Up to 100" at bounding box center [188, 245] width 249 height 33
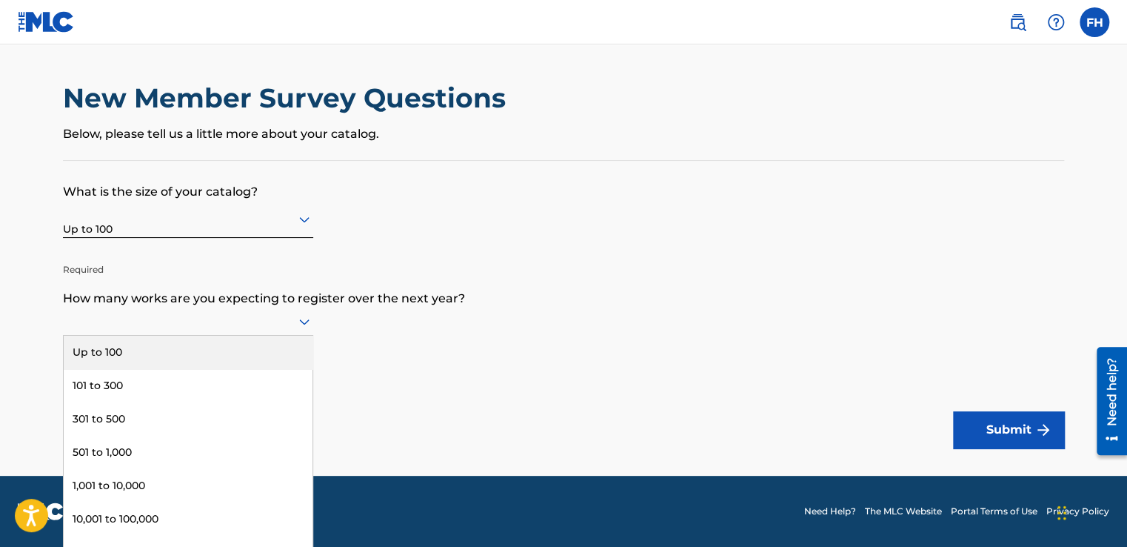
click at [293, 320] on div at bounding box center [188, 321] width 250 height 19
click at [126, 345] on div "Up to 100" at bounding box center [188, 352] width 249 height 33
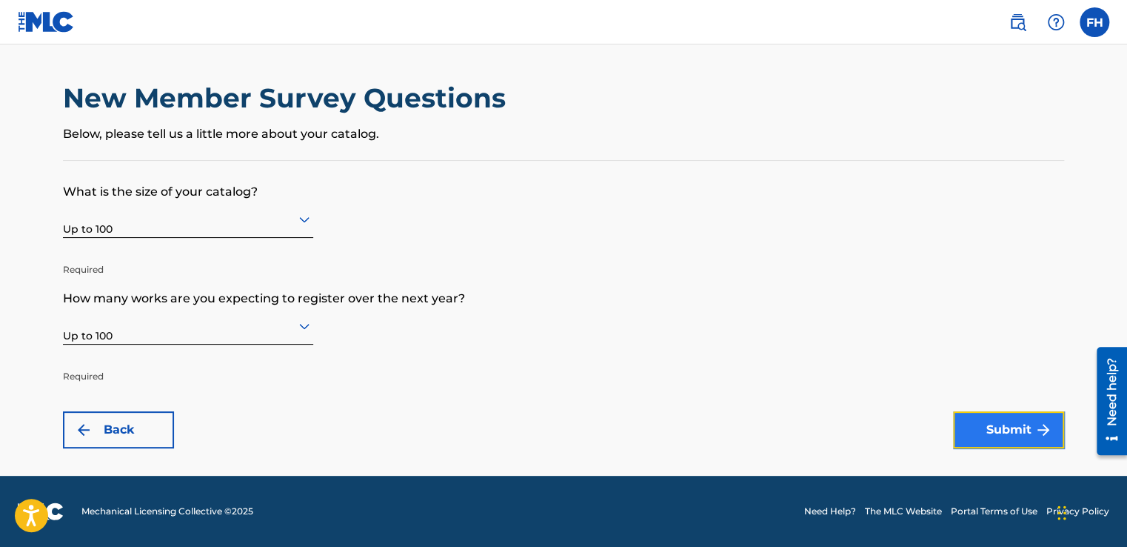
click at [1006, 433] on button "Submit" at bounding box center [1008, 429] width 111 height 37
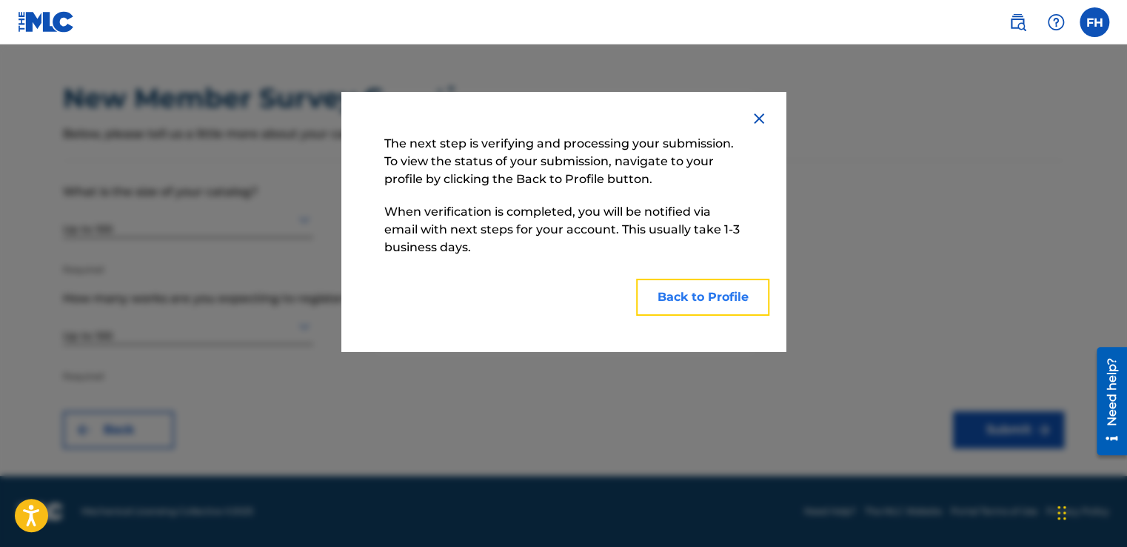
click at [690, 301] on button "Back to Profile" at bounding box center [702, 296] width 133 height 37
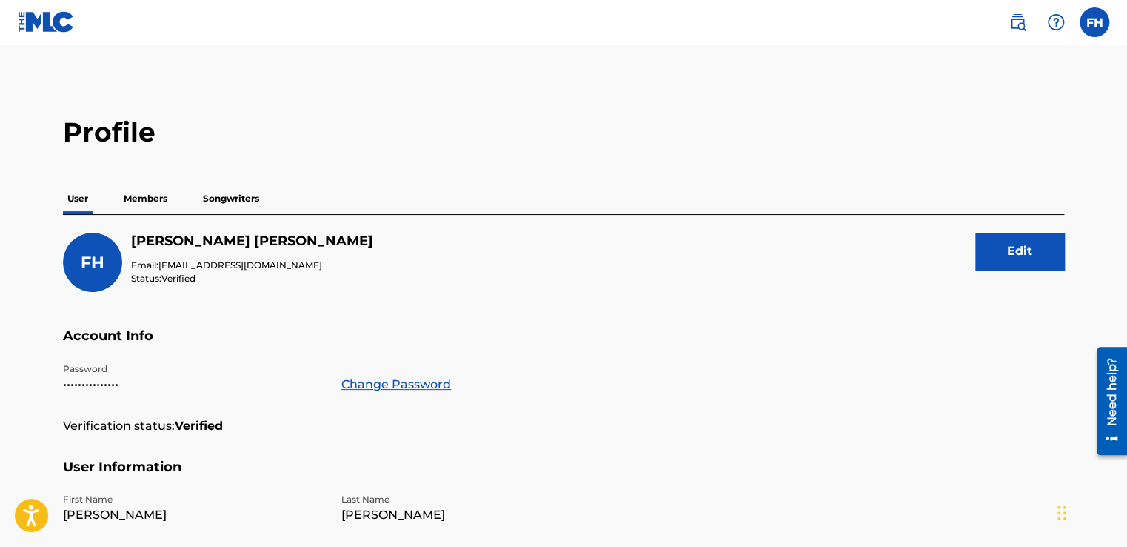
click at [145, 202] on p "Members" at bounding box center [145, 198] width 53 height 31
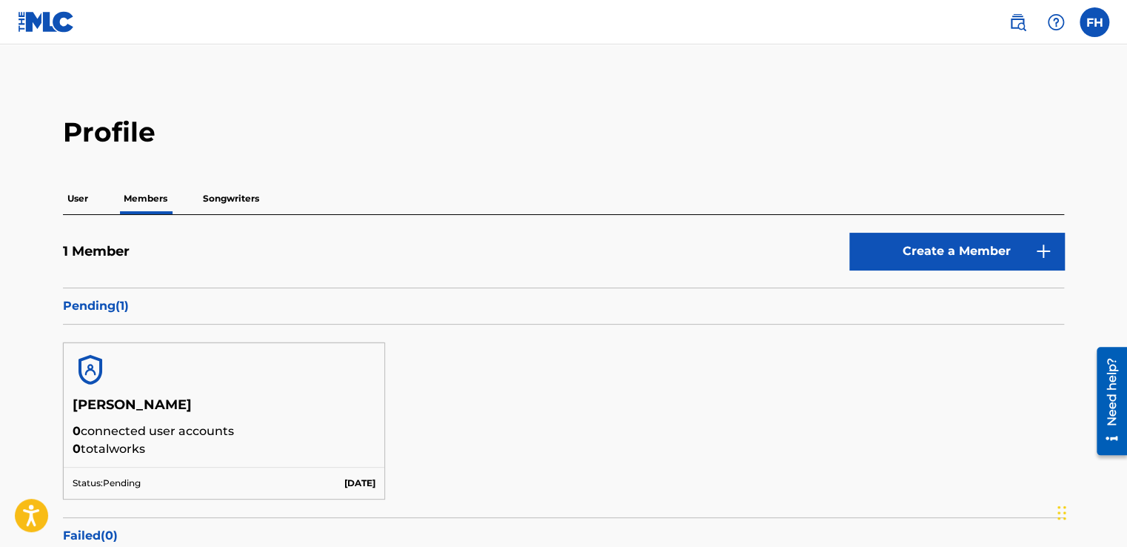
click at [236, 197] on p "Songwriters" at bounding box center [230, 198] width 65 height 31
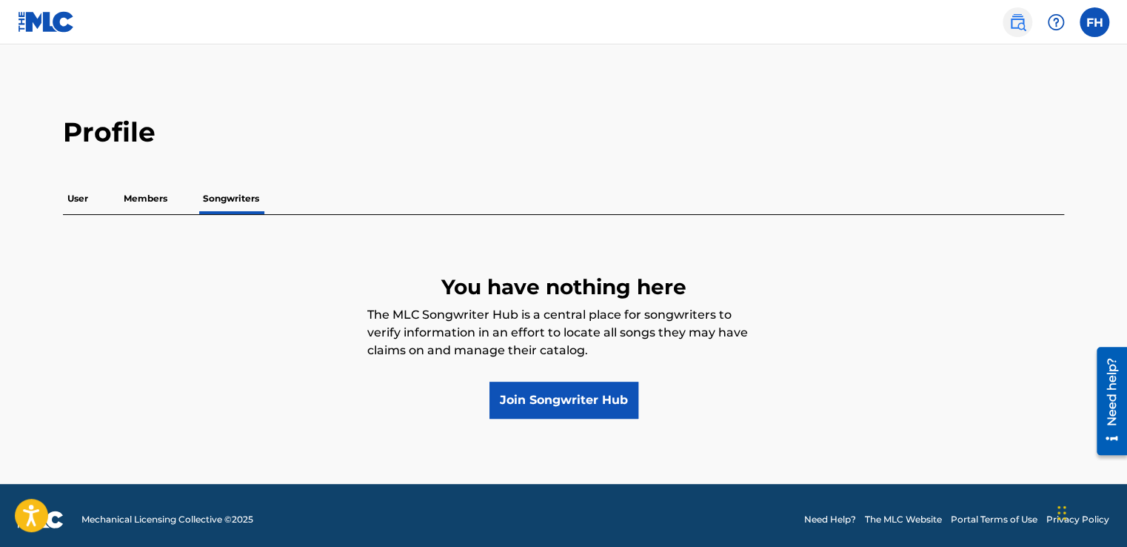
click at [1010, 16] on img at bounding box center [1018, 22] width 18 height 18
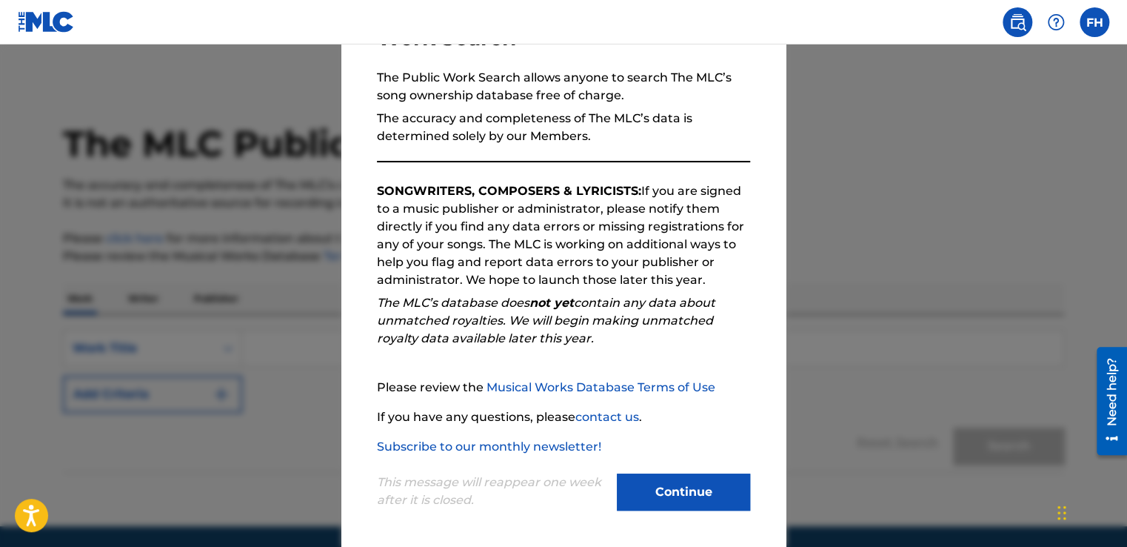
scroll to position [130, 0]
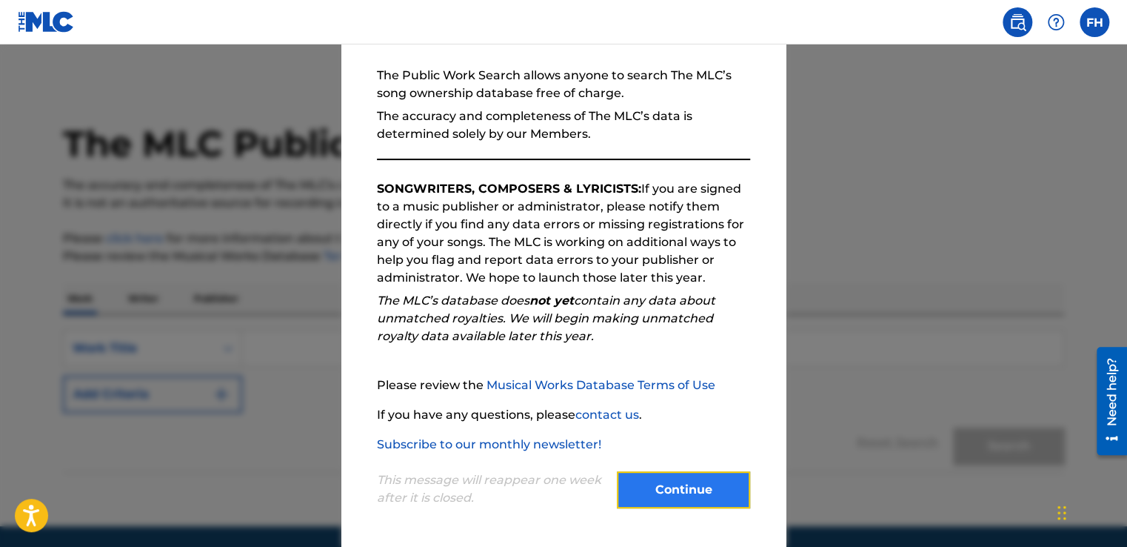
click at [653, 479] on button "Continue" at bounding box center [683, 489] width 133 height 37
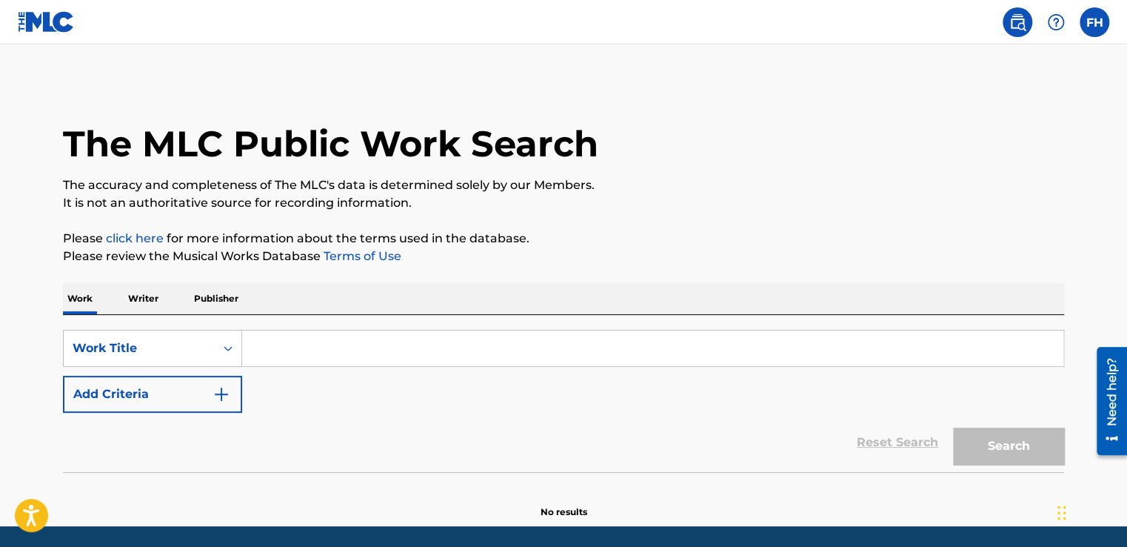
click at [279, 346] on input "Search Form" at bounding box center [652, 348] width 821 height 36
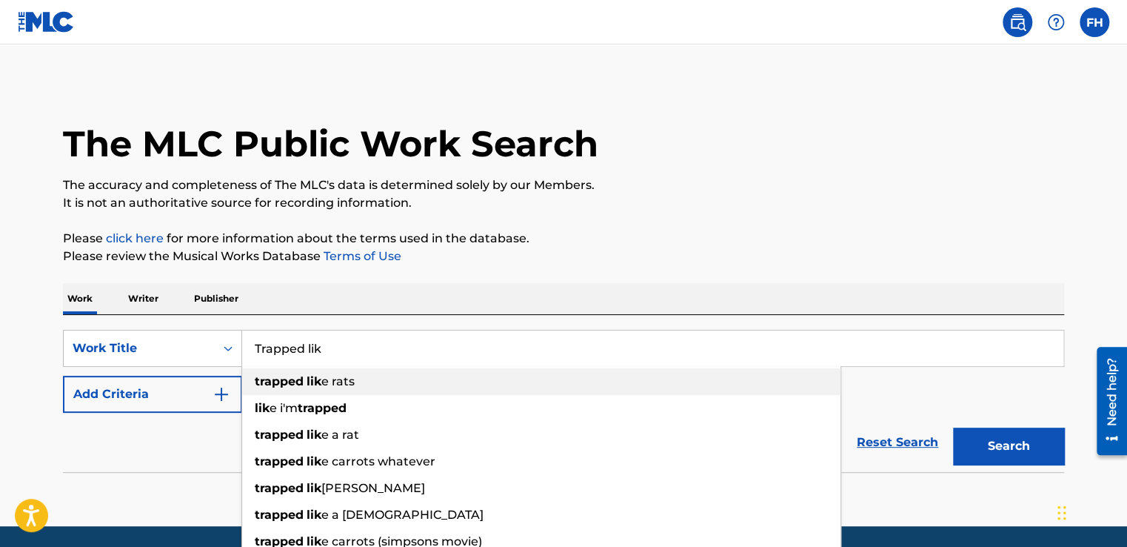
click at [314, 384] on strong "lik" at bounding box center [314, 381] width 15 height 14
type input "trapped like rats"
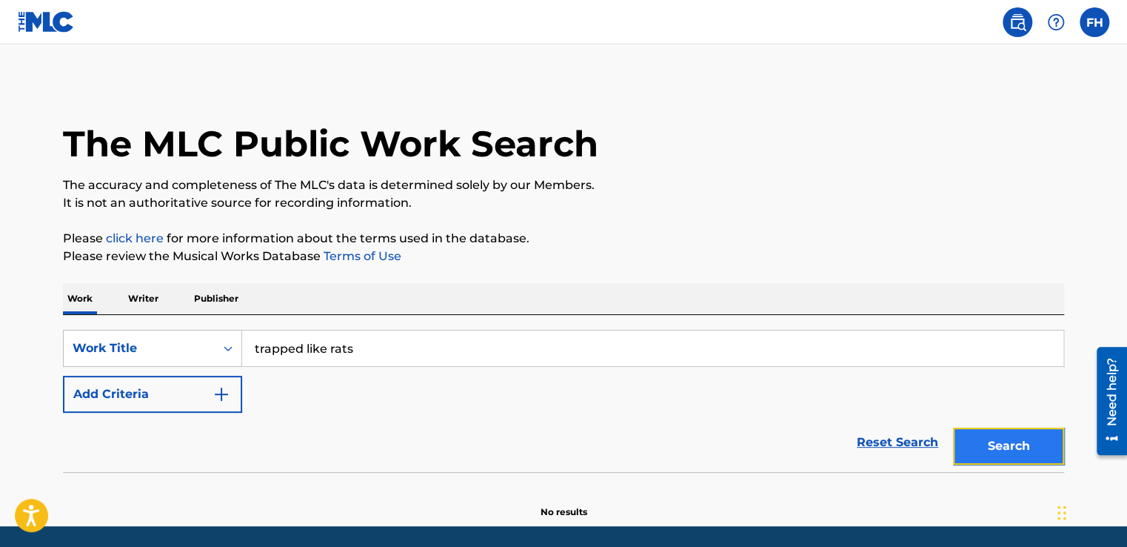
click at [1004, 452] on button "Search" at bounding box center [1008, 445] width 111 height 37
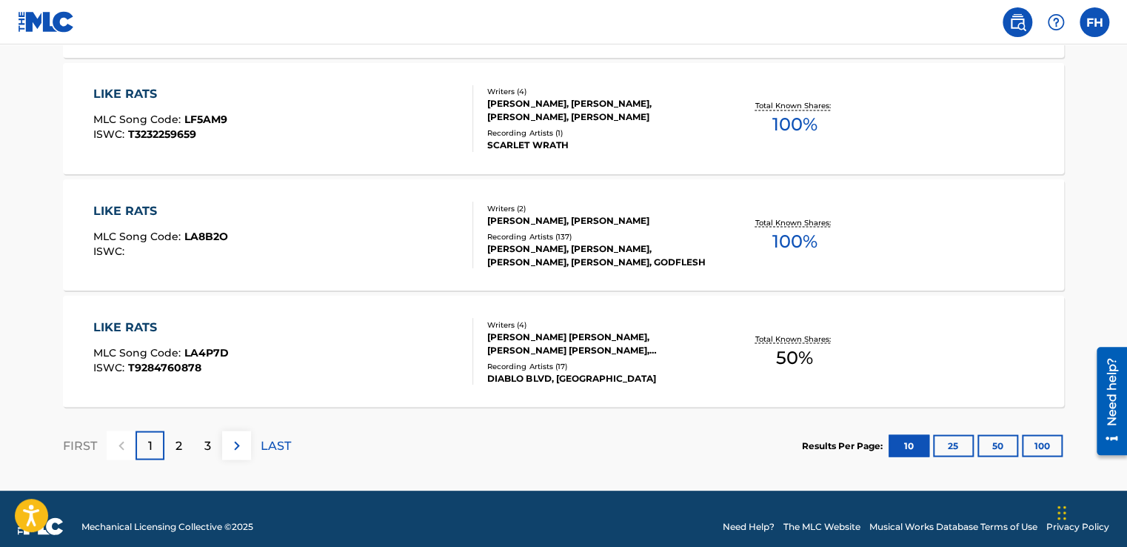
scroll to position [1266, 0]
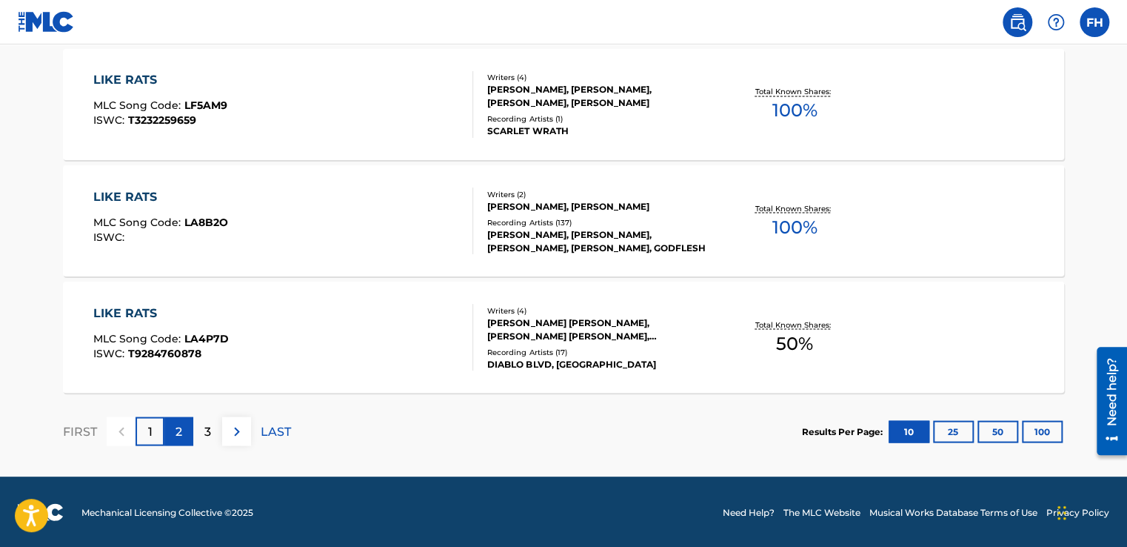
click at [176, 428] on p "2" at bounding box center [179, 431] width 7 height 18
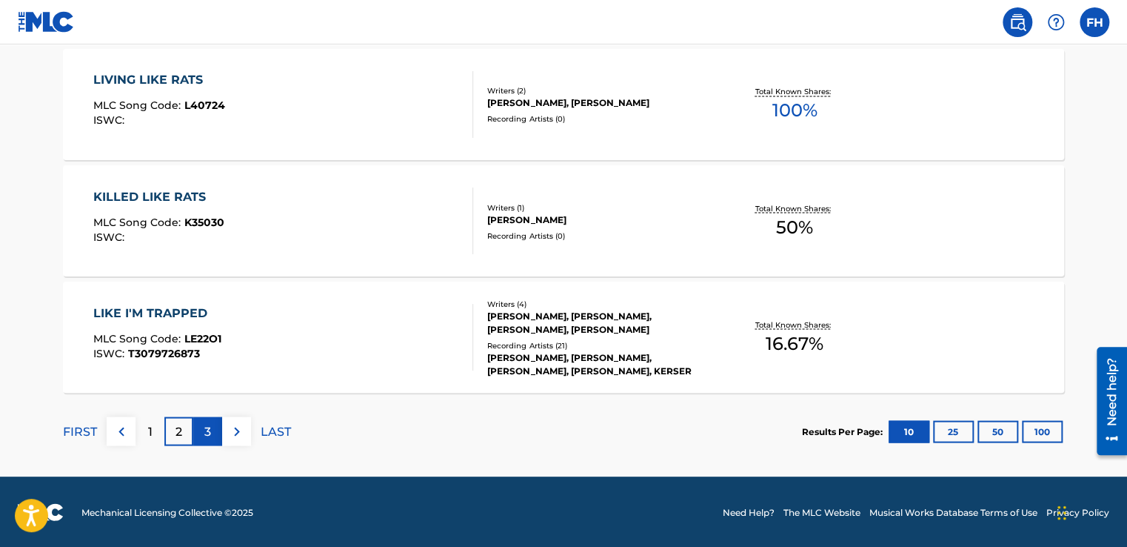
click at [203, 428] on div "3" at bounding box center [207, 430] width 29 height 29
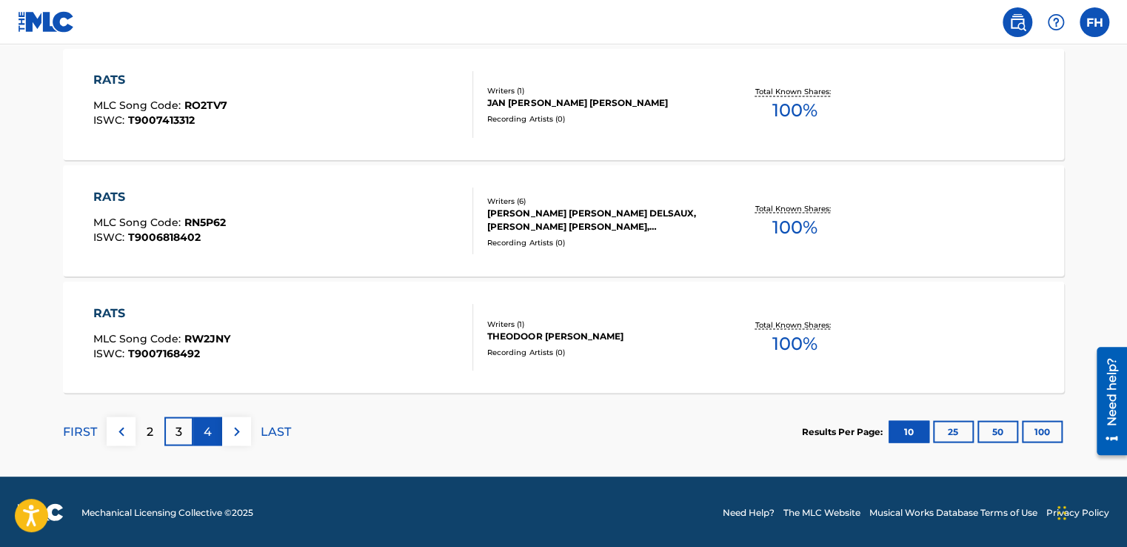
click at [207, 435] on p "4" at bounding box center [208, 431] width 8 height 18
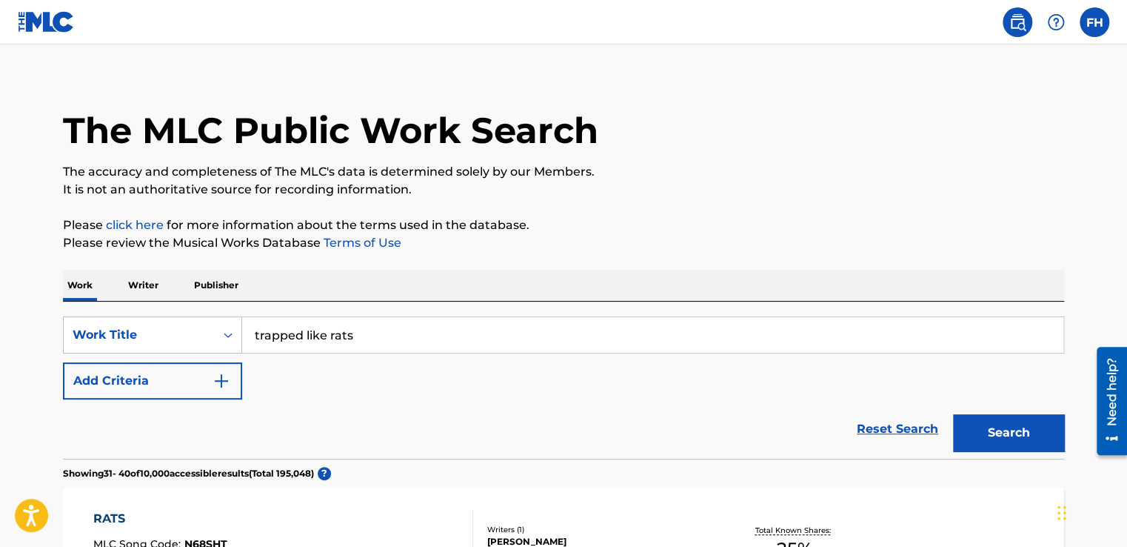
scroll to position [0, 0]
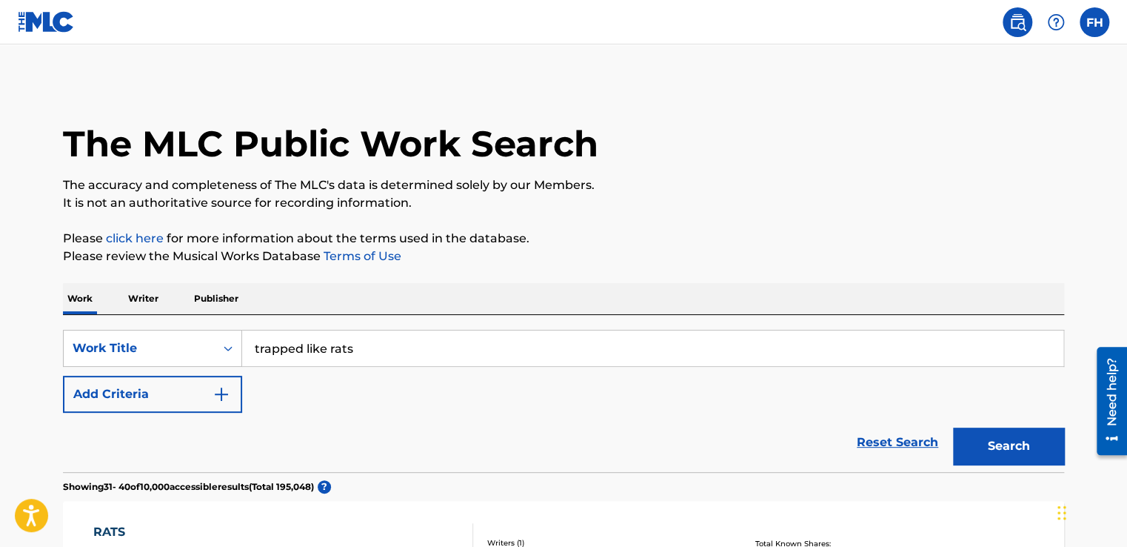
click at [372, 351] on input "trapped like rats" at bounding box center [652, 348] width 821 height 36
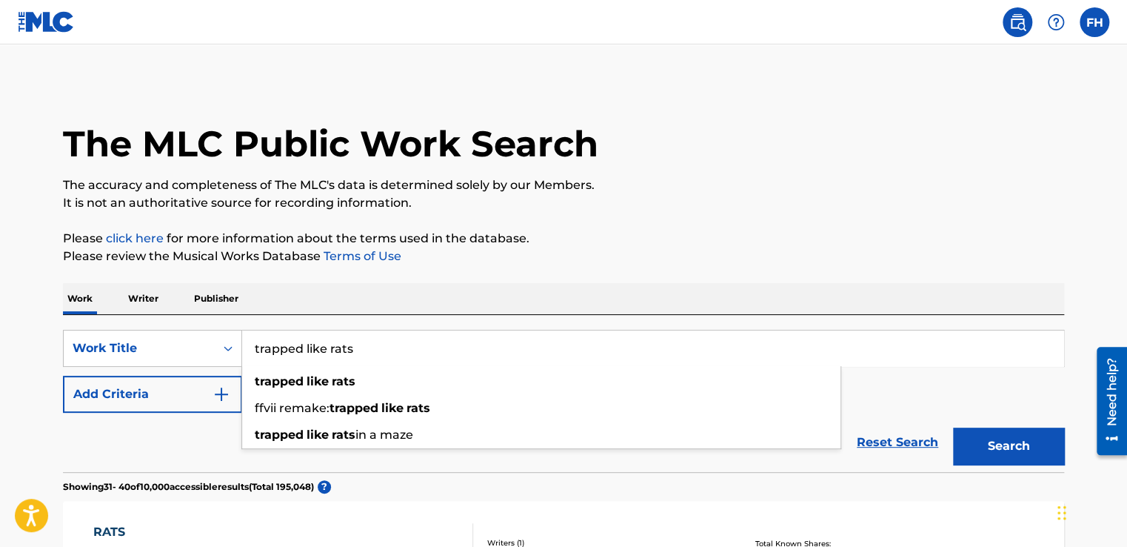
drag, startPoint x: 356, startPoint y: 346, endPoint x: 255, endPoint y: 345, distance: 100.7
click at [255, 345] on input "trapped like rats" at bounding box center [652, 348] width 821 height 36
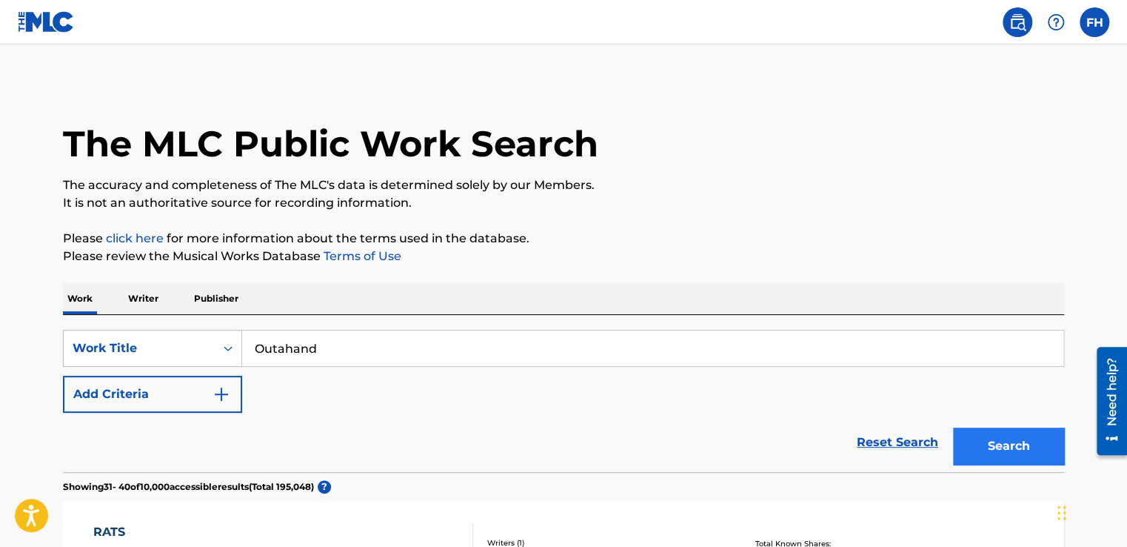
type input "Outahand"
click at [987, 440] on button "Search" at bounding box center [1008, 445] width 111 height 37
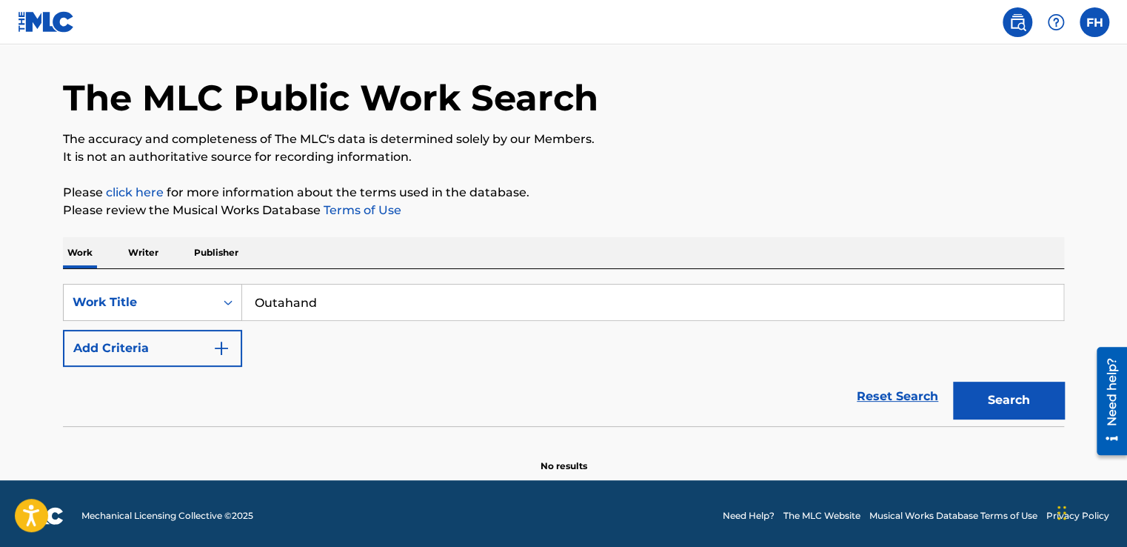
scroll to position [50, 0]
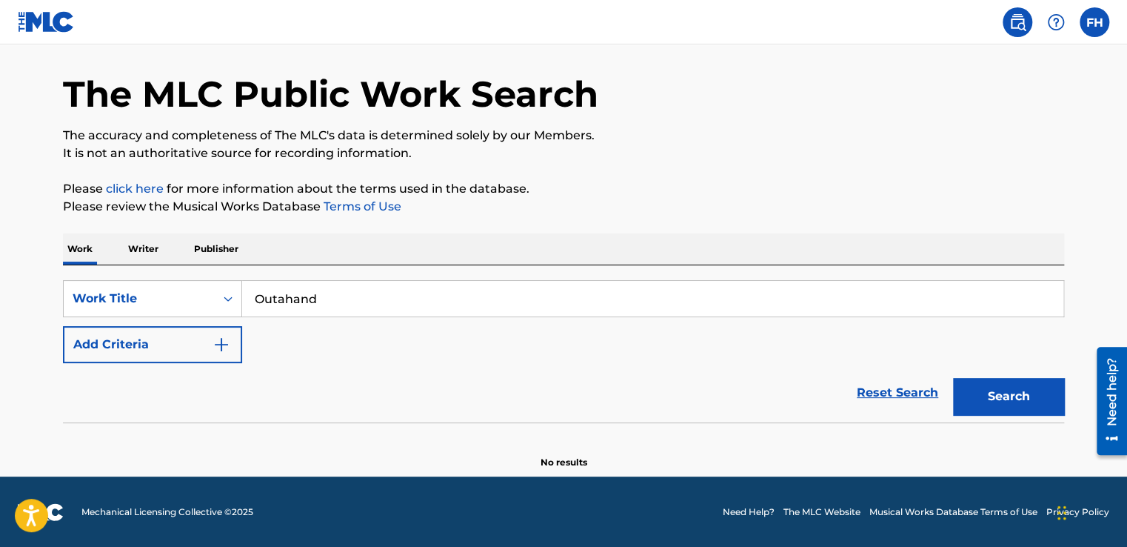
drag, startPoint x: 317, startPoint y: 297, endPoint x: 253, endPoint y: 303, distance: 64.0
click at [253, 303] on input "Outahand" at bounding box center [652, 299] width 821 height 36
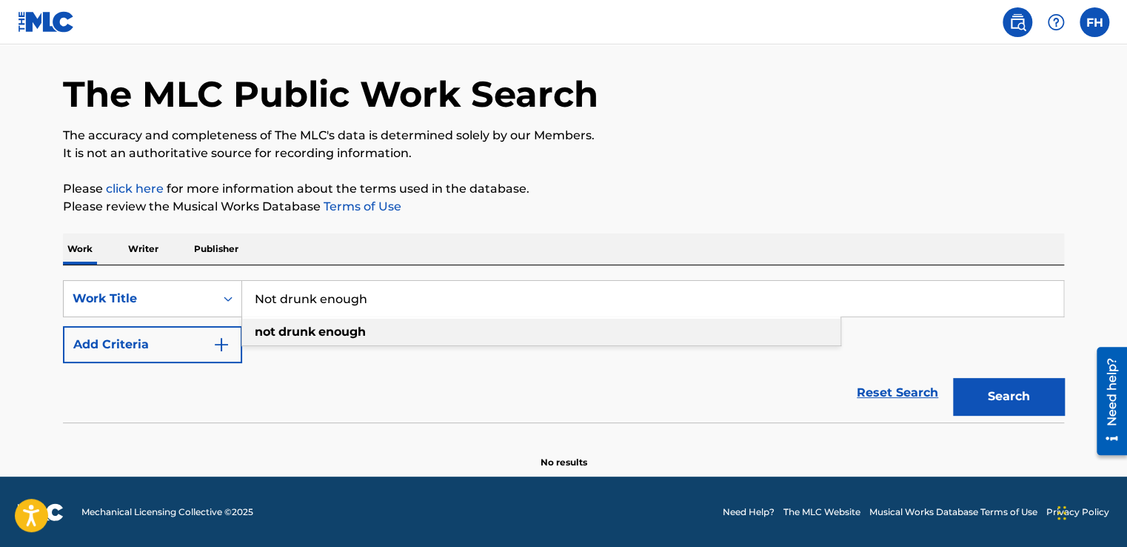
click at [350, 336] on strong "enough" at bounding box center [341, 331] width 47 height 14
type input "not drunk enough"
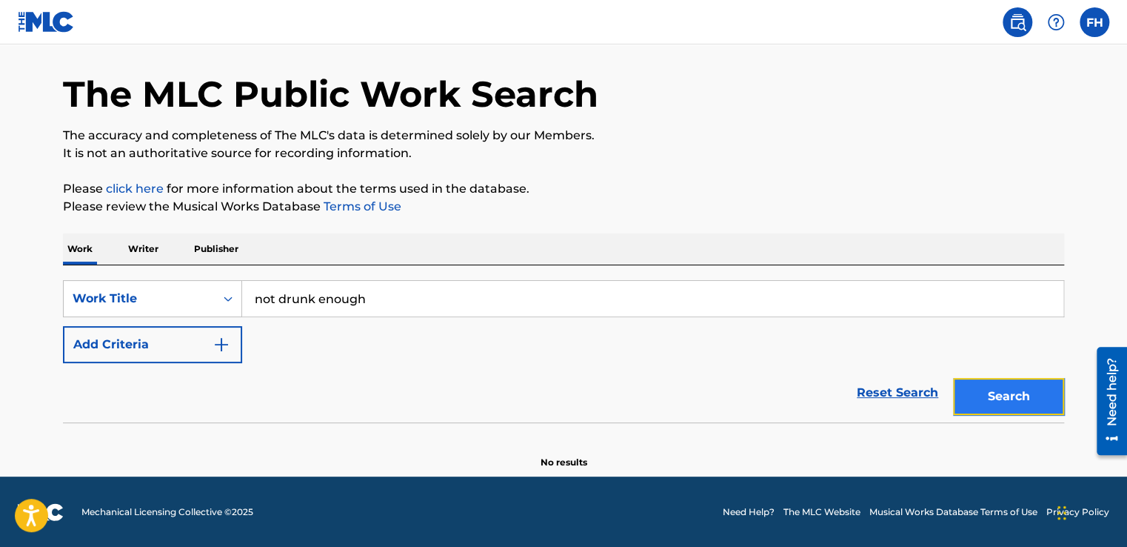
click at [1006, 384] on button "Search" at bounding box center [1008, 396] width 111 height 37
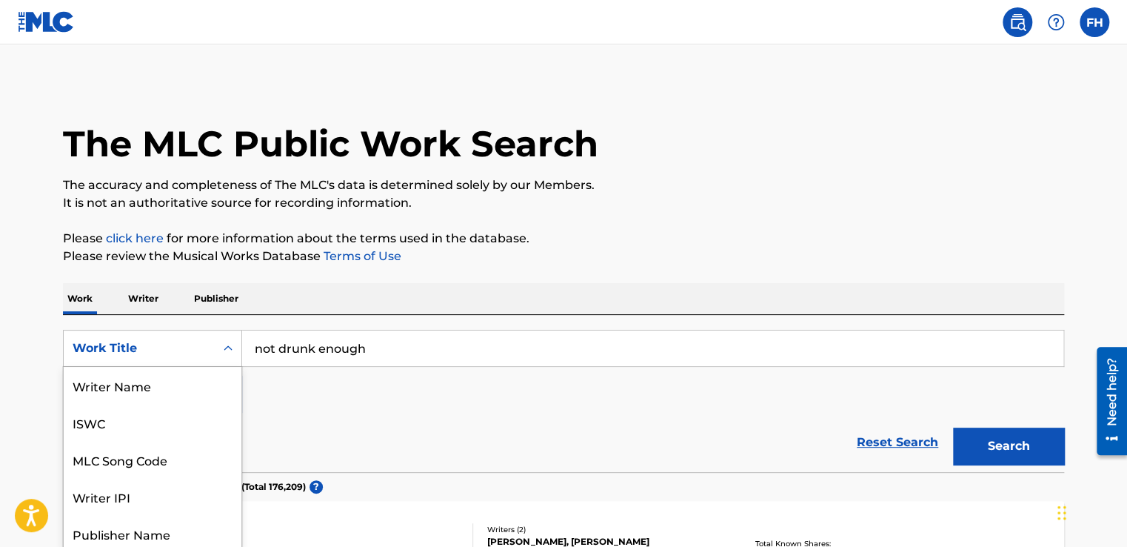
scroll to position [42, 0]
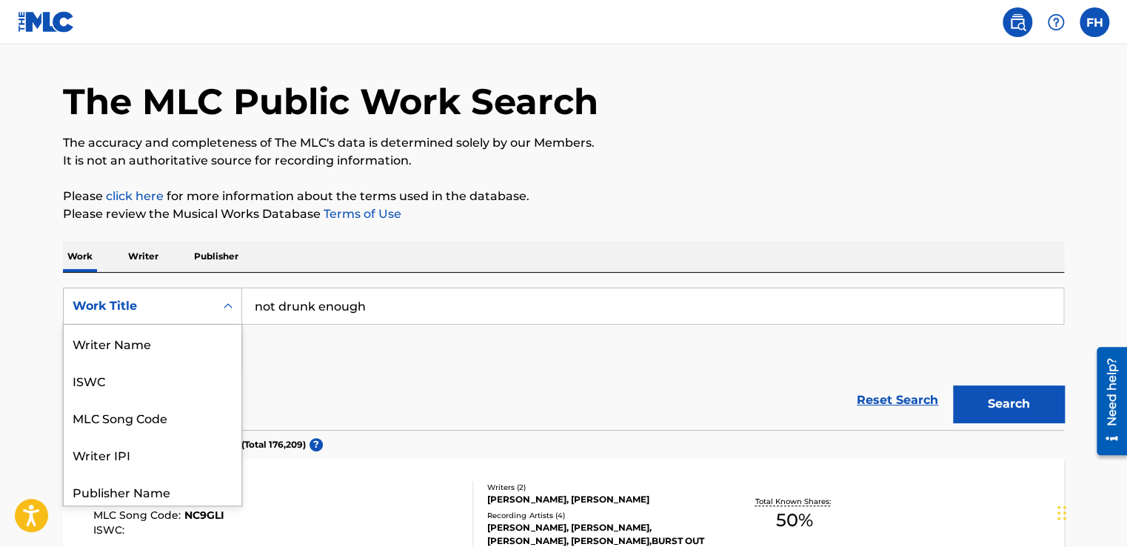
click at [176, 324] on div "8 results available. Use Up and Down to choose options, press Enter to select t…" at bounding box center [152, 305] width 179 height 37
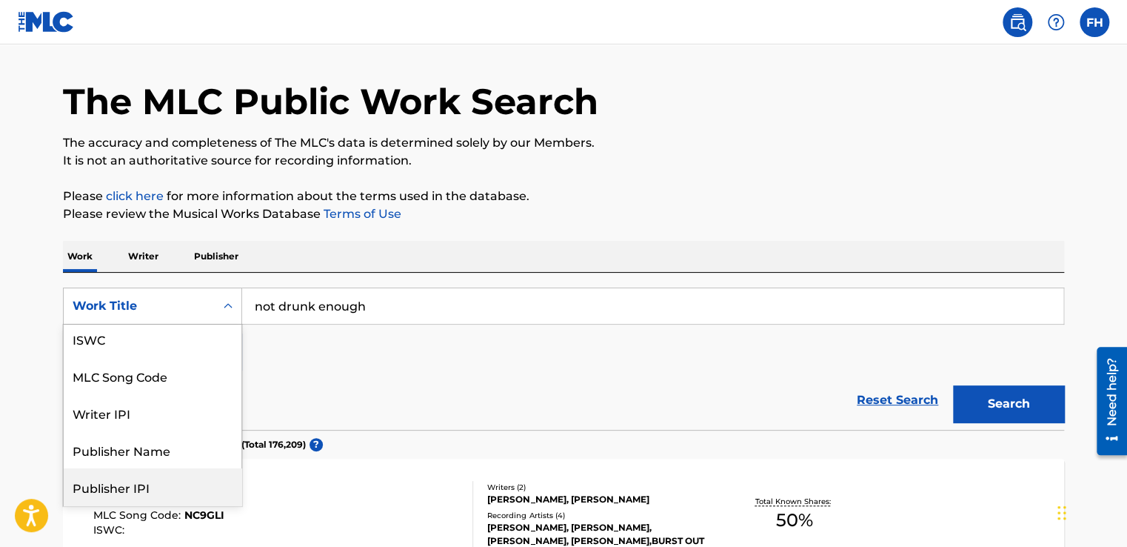
scroll to position [0, 0]
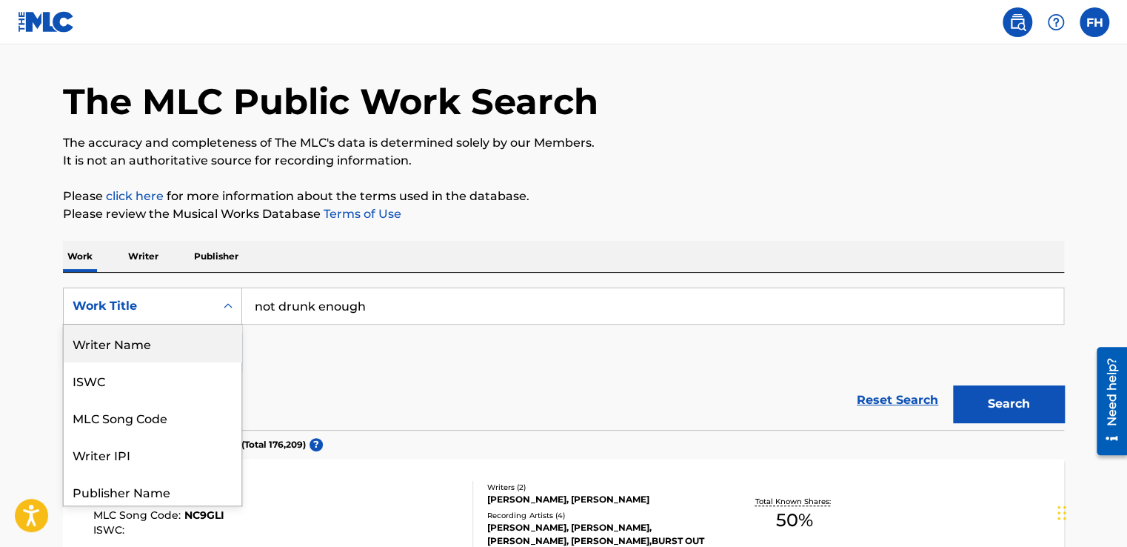
click at [382, 337] on div "SearchWithCriteriab5c5a37a-8bac-47cd-9dea-026255282f0f 8 results available. Use…" at bounding box center [563, 328] width 1001 height 83
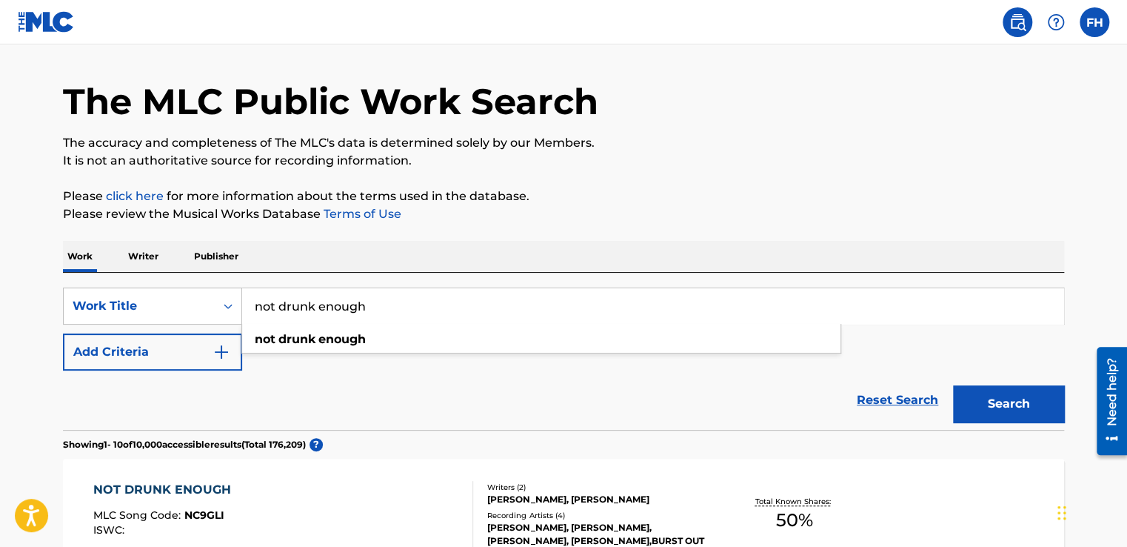
drag, startPoint x: 378, startPoint y: 309, endPoint x: 254, endPoint y: 304, distance: 124.5
click at [254, 304] on input "not drunk enough" at bounding box center [652, 306] width 821 height 36
